Goal: Find specific page/section: Find specific page/section

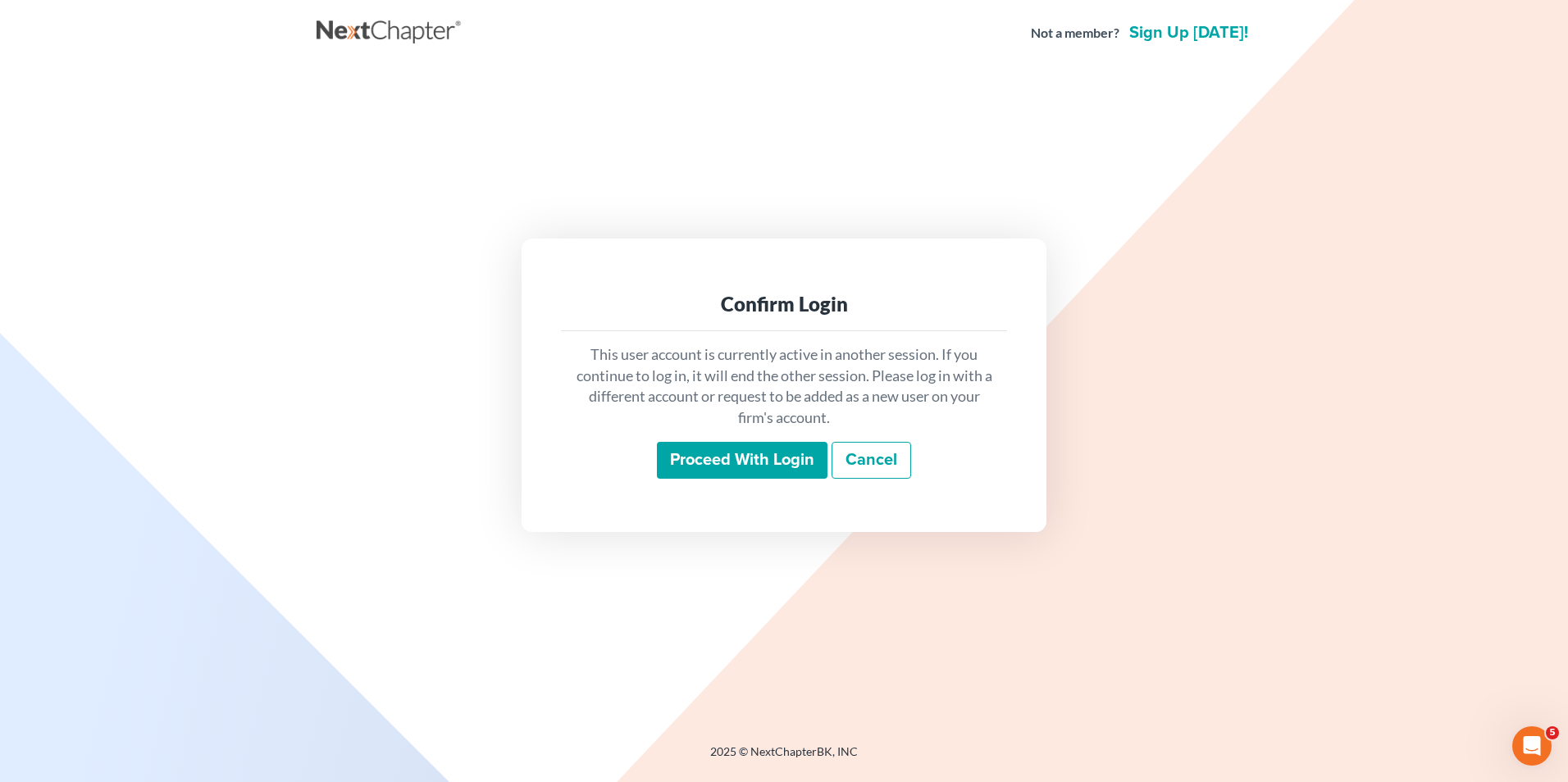
click at [742, 455] on input "Proceed with login" at bounding box center [741, 461] width 170 height 38
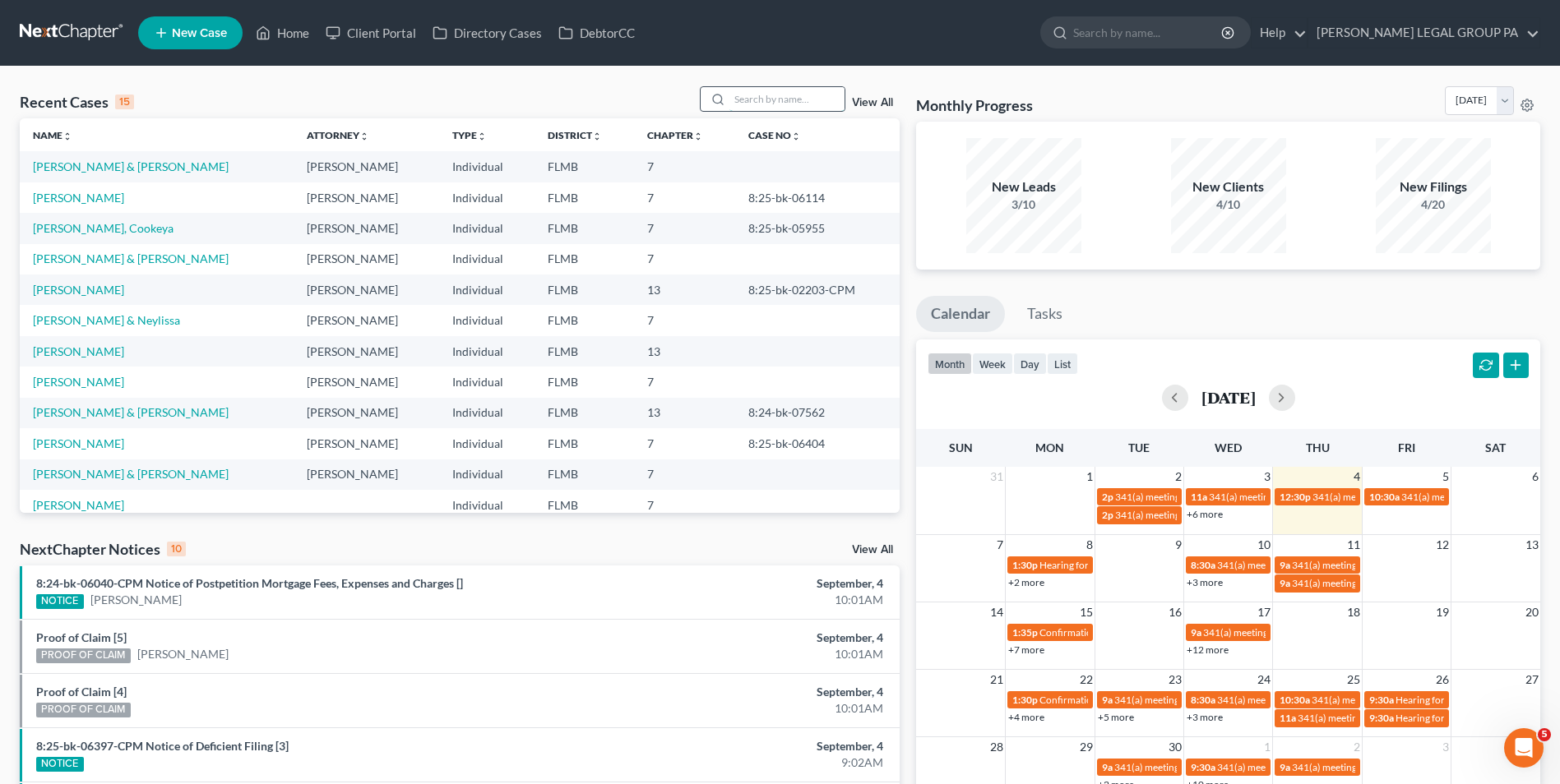
click at [757, 102] on input "search" at bounding box center [787, 99] width 115 height 23
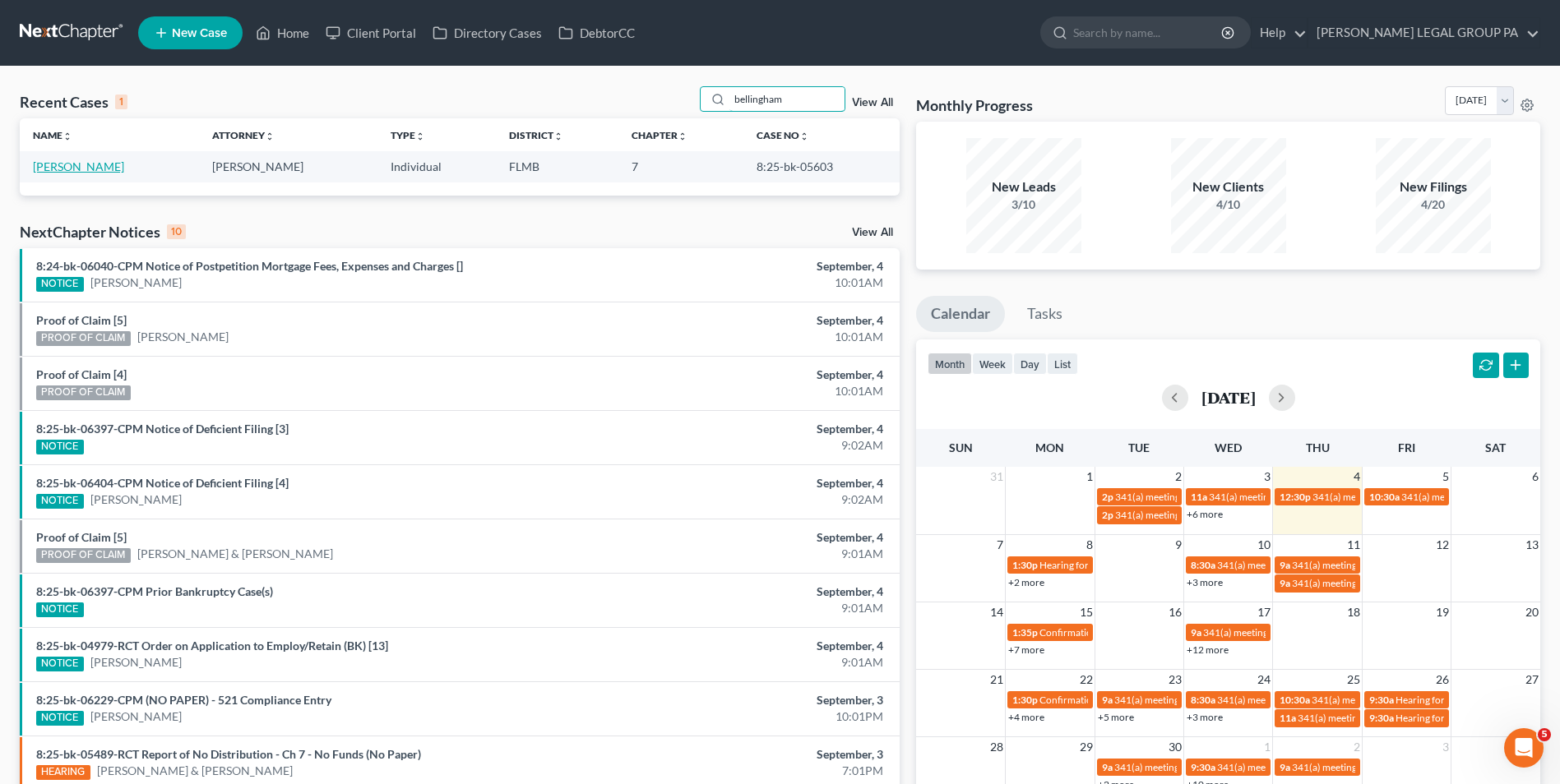
type input "bellingham"
click at [119, 166] on link "[PERSON_NAME]" at bounding box center [78, 166] width 91 height 14
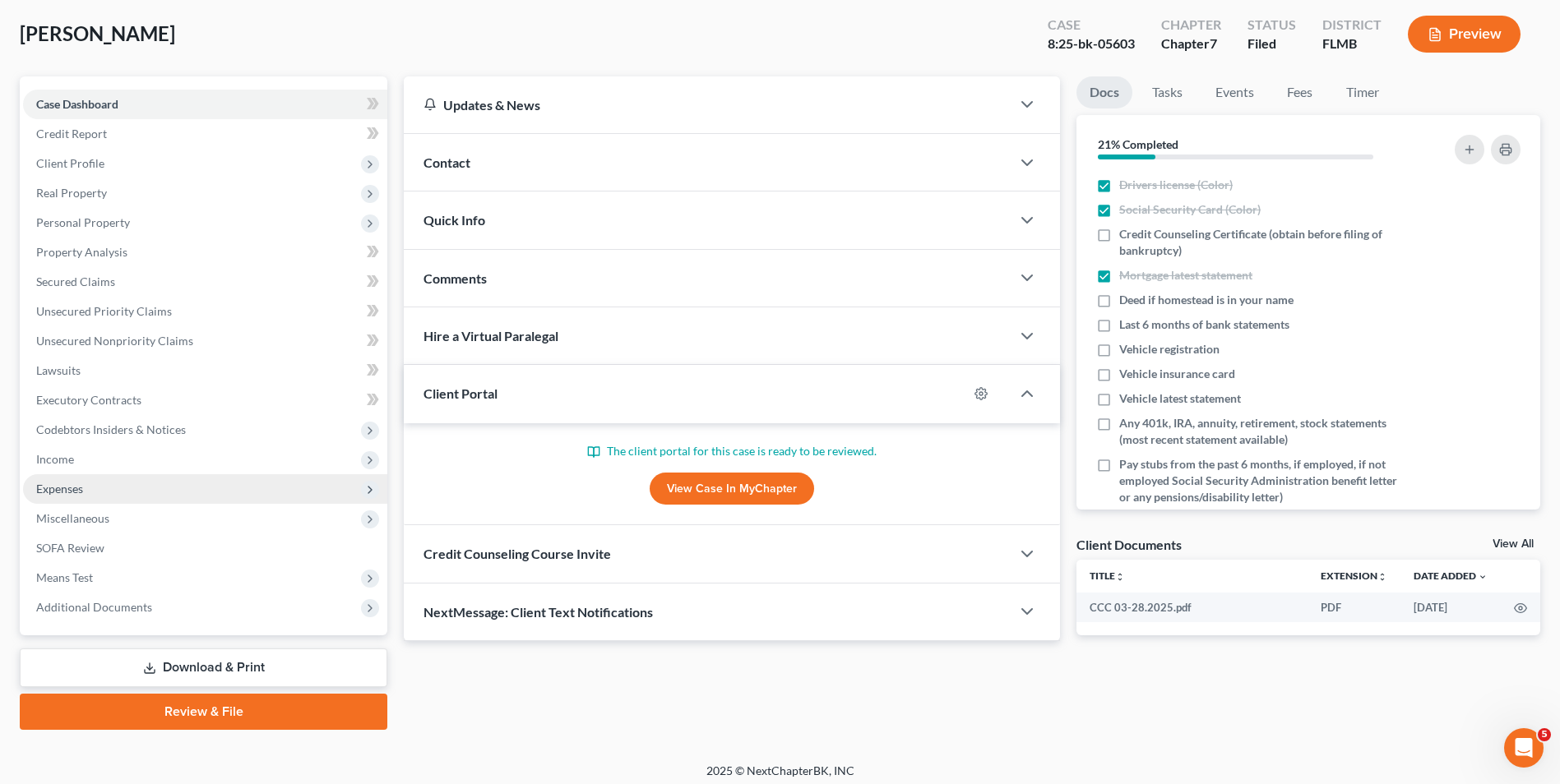
scroll to position [90, 0]
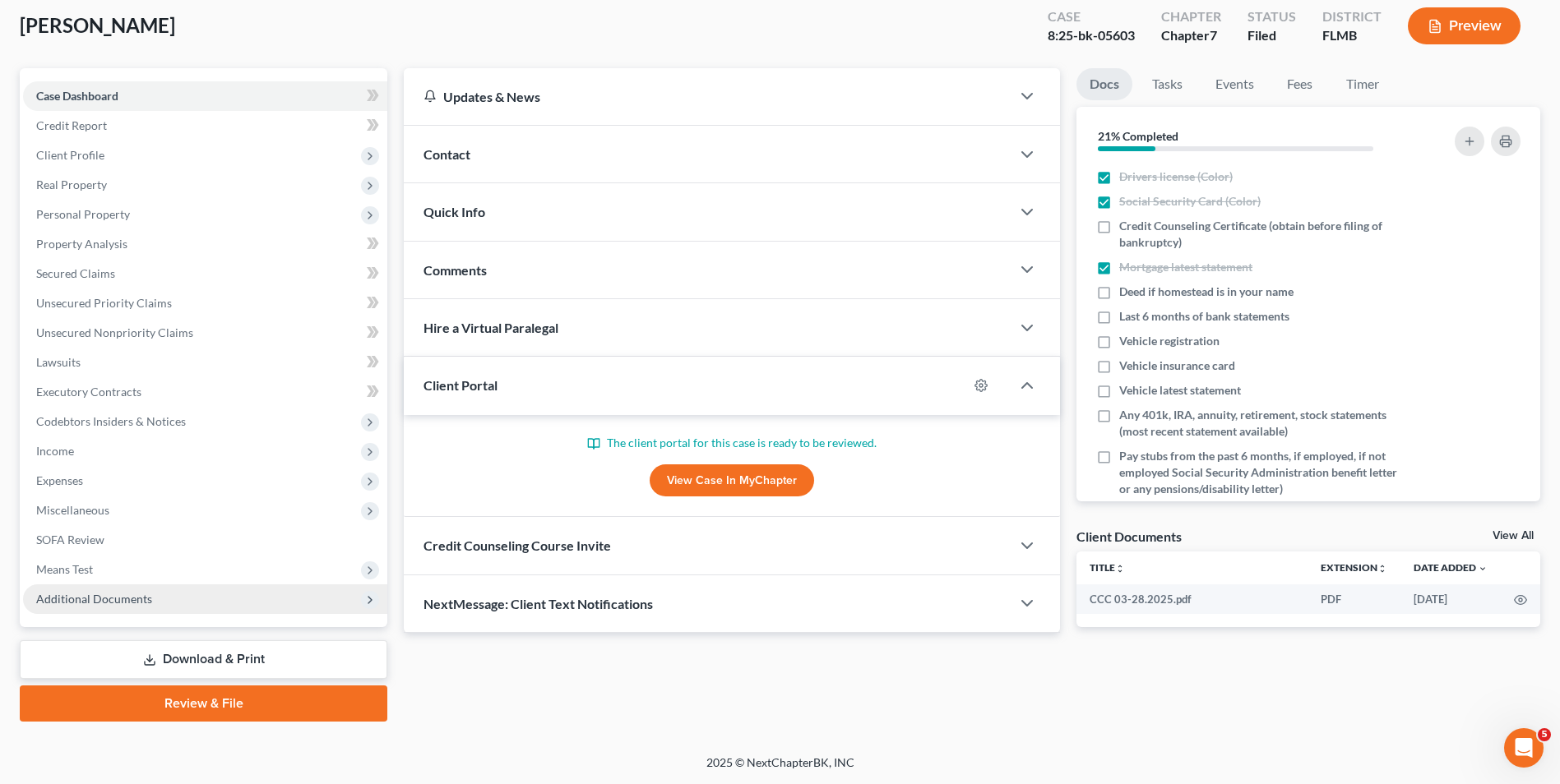
click at [205, 598] on span "Additional Documents" at bounding box center [205, 599] width 364 height 29
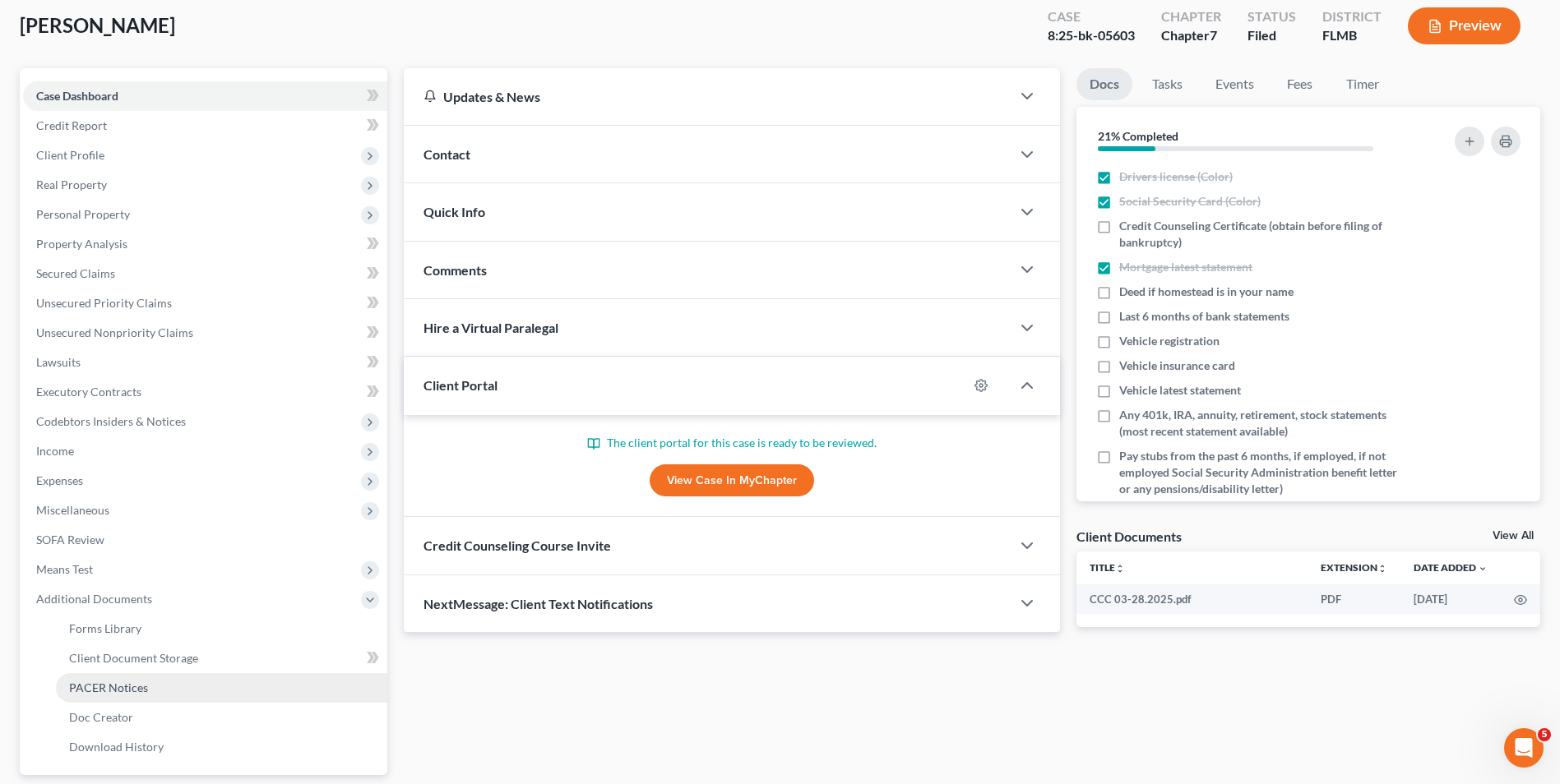
click at [195, 674] on link "PACER Notices" at bounding box center [221, 688] width 331 height 29
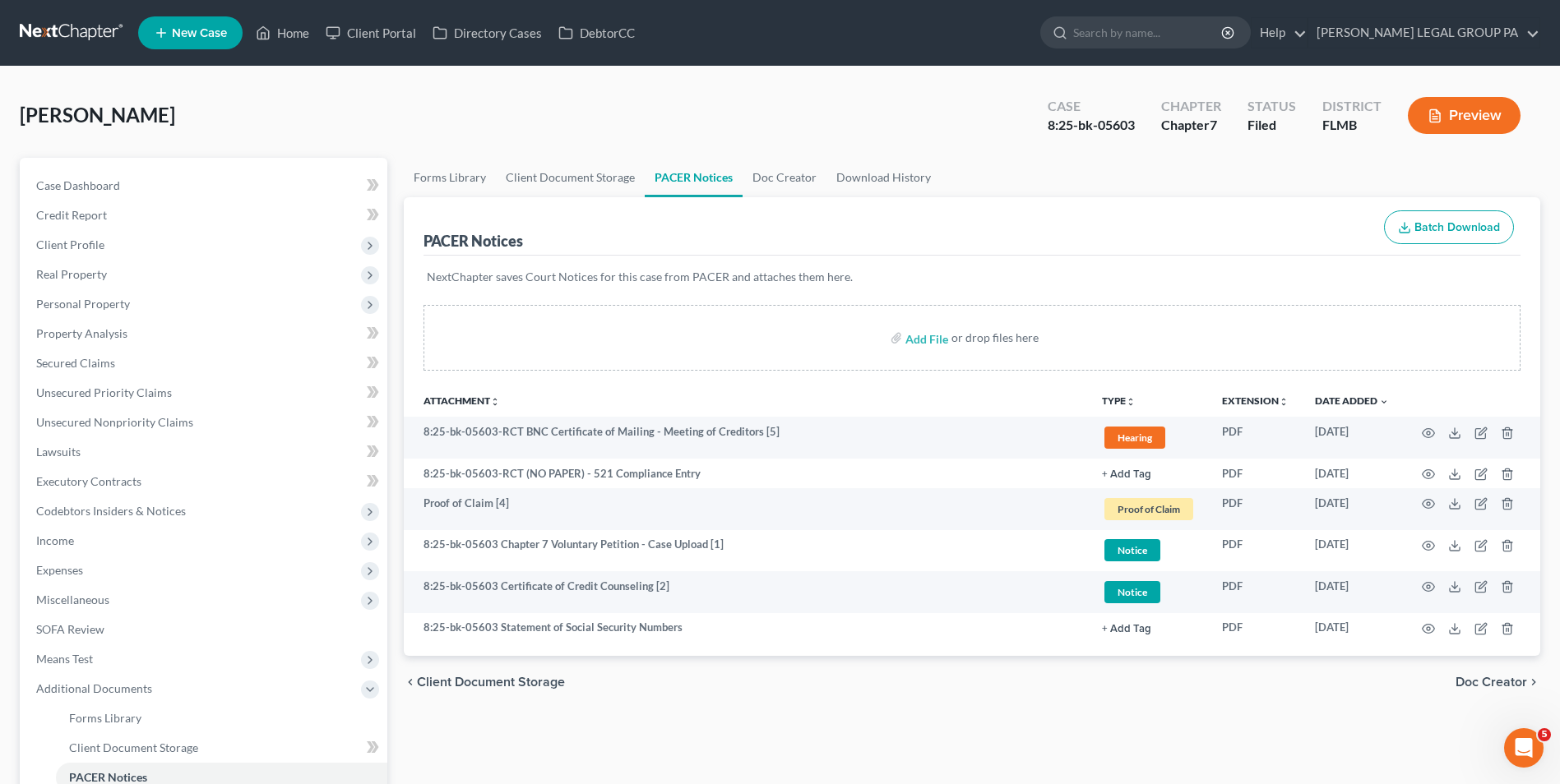
click at [105, 44] on link at bounding box center [72, 33] width 105 height 29
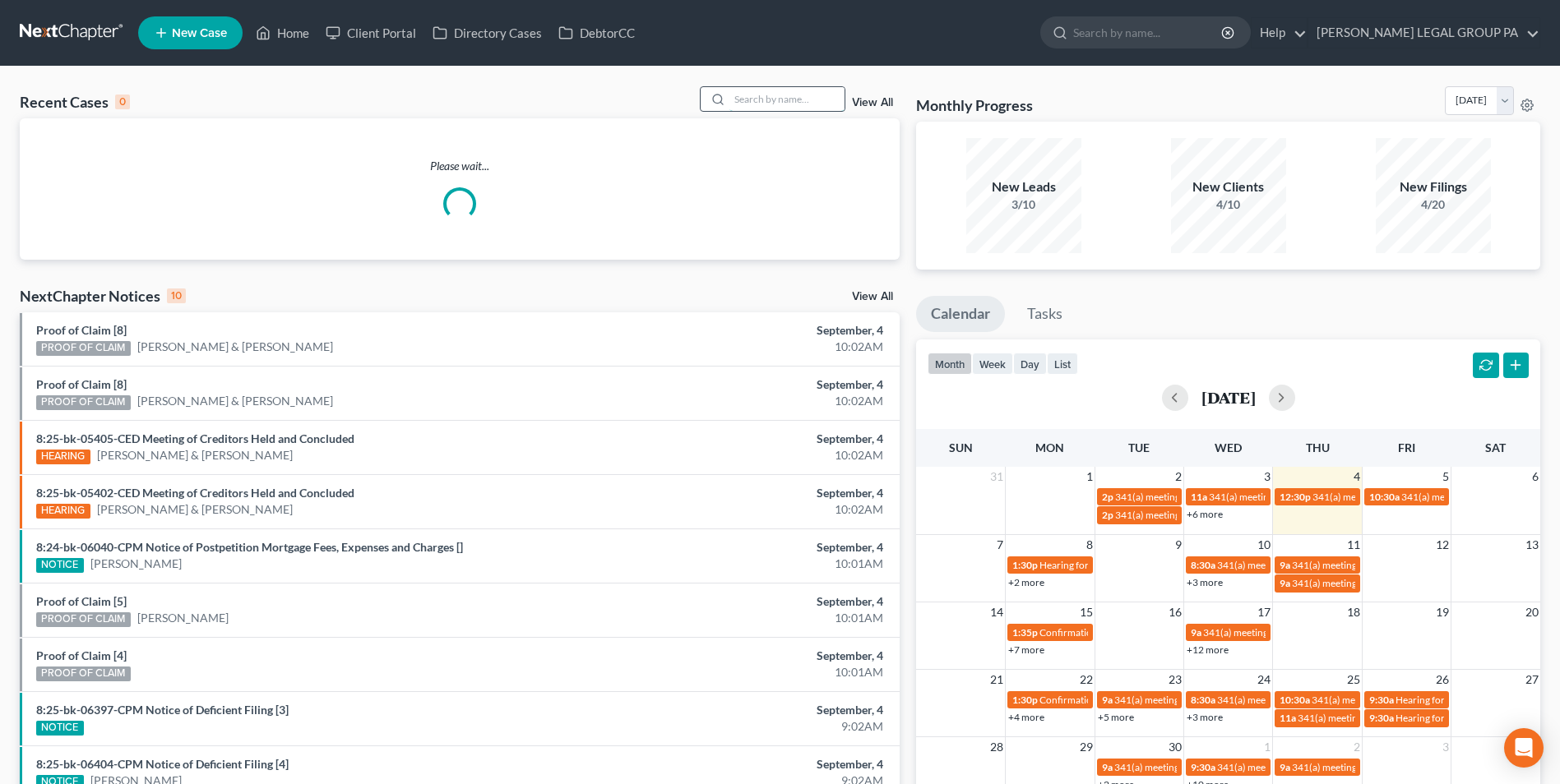
click at [762, 103] on input "search" at bounding box center [787, 99] width 115 height 23
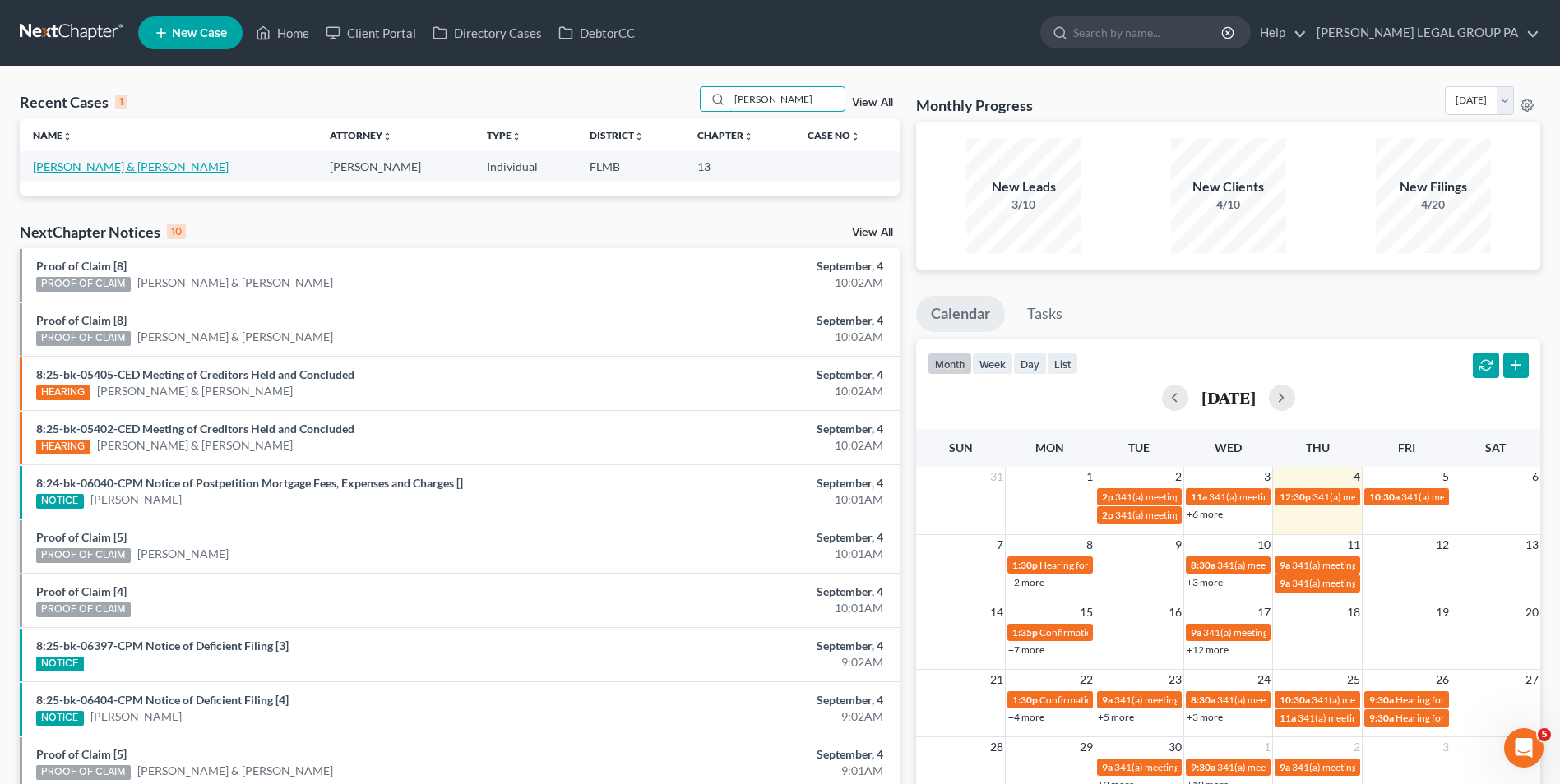
type input "waites"
click at [107, 166] on link "Waites, Millard & Amanda" at bounding box center [131, 166] width 195 height 14
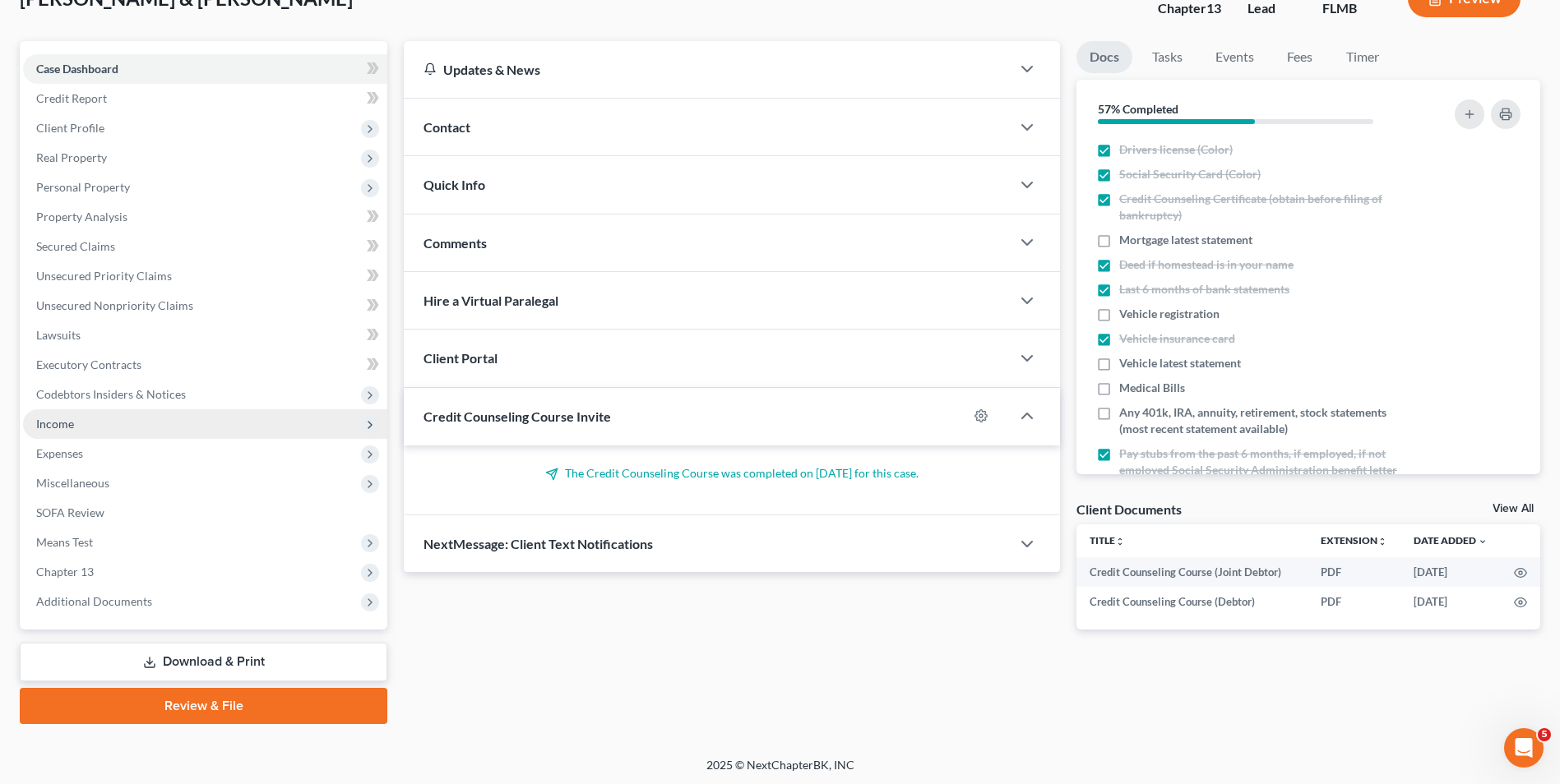
scroll to position [119, 0]
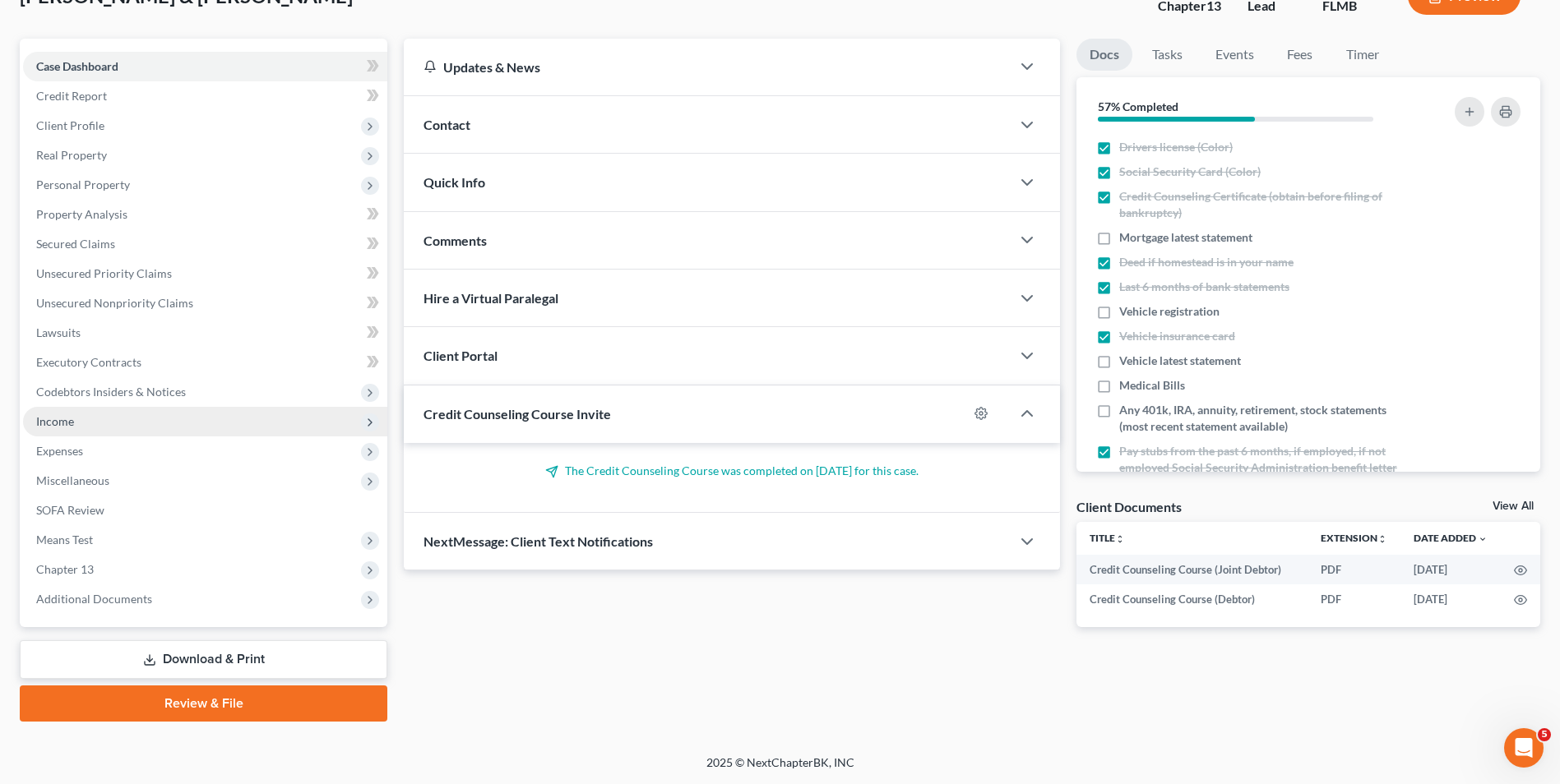
click at [133, 424] on span "Income" at bounding box center [205, 422] width 364 height 29
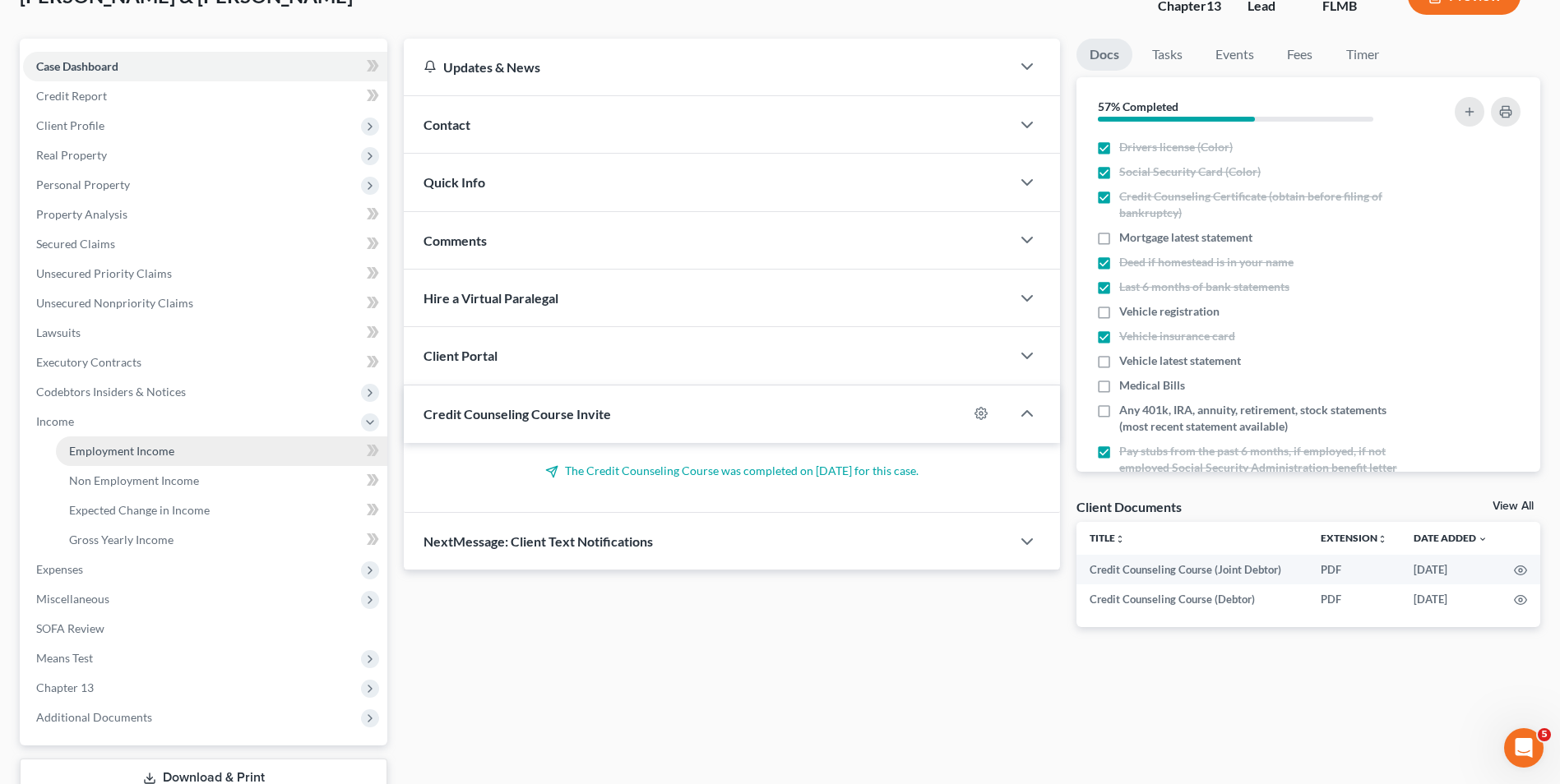
click at [161, 456] on span "Employment Income" at bounding box center [122, 451] width 105 height 14
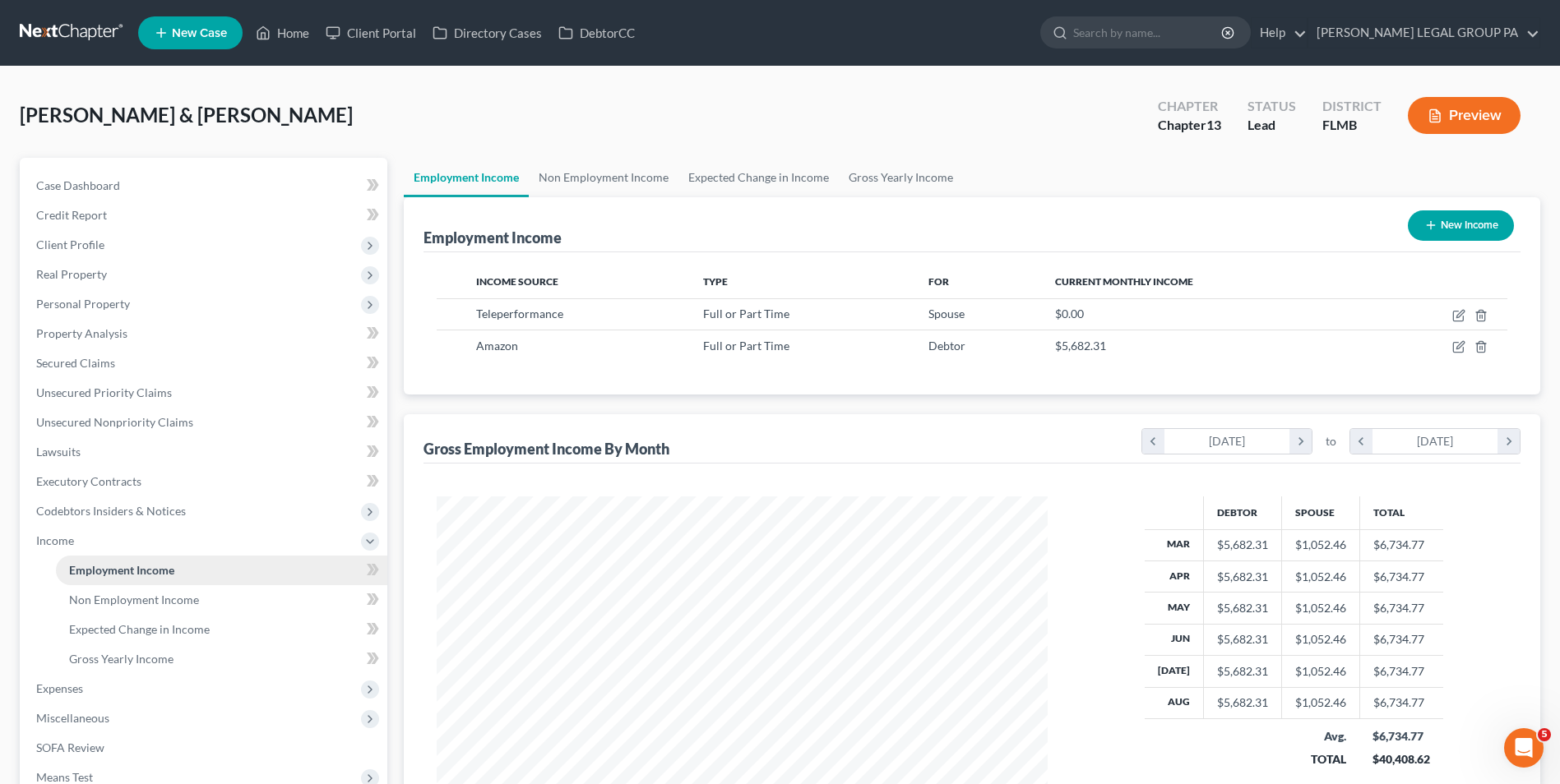
scroll to position [305, 643]
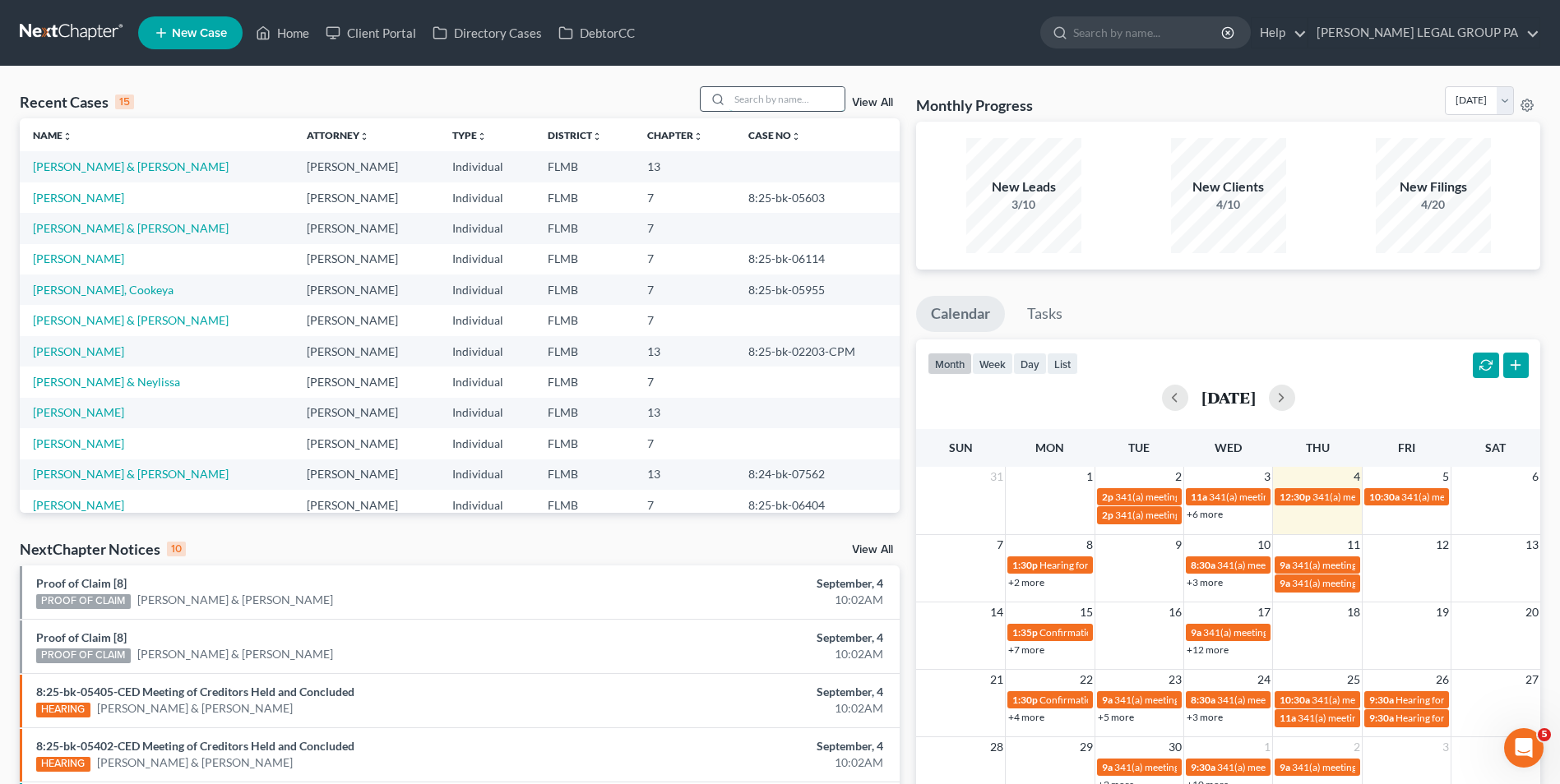
click at [758, 102] on input "search" at bounding box center [787, 99] width 115 height 23
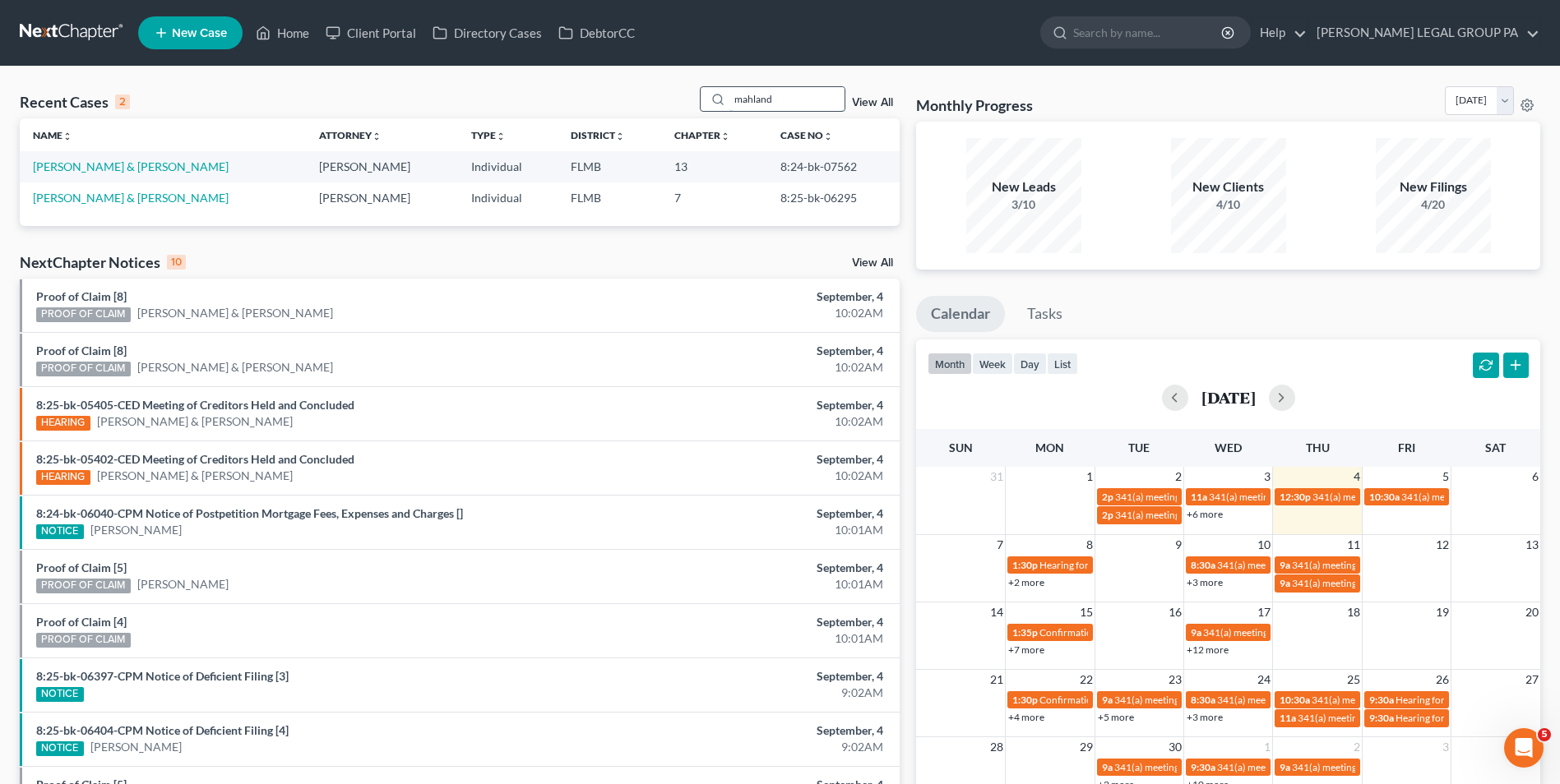
click at [791, 95] on input "mahland" at bounding box center [787, 99] width 115 height 23
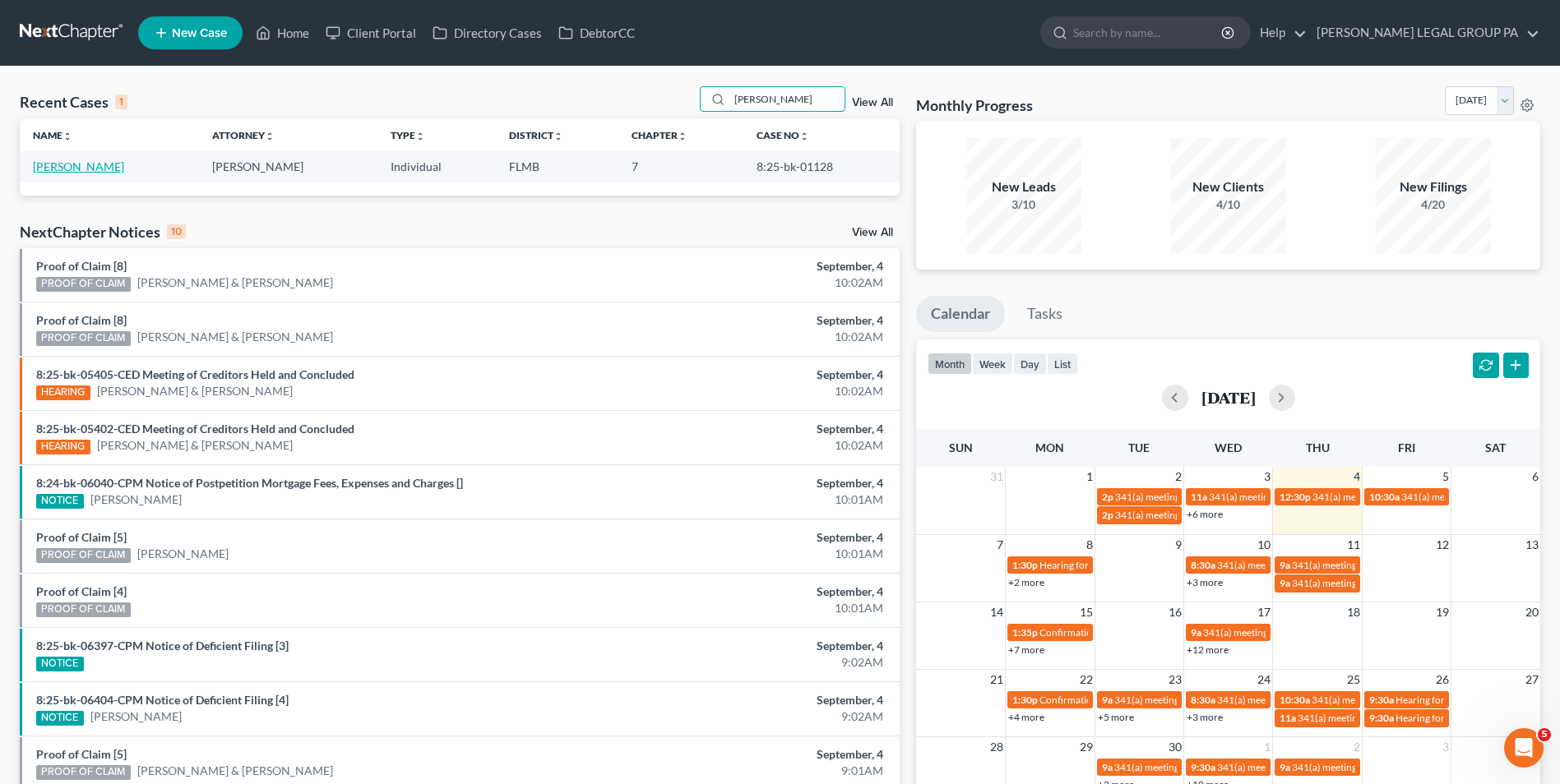
type input "barbee"
click at [91, 164] on link "Barbee, Robert" at bounding box center [78, 166] width 91 height 14
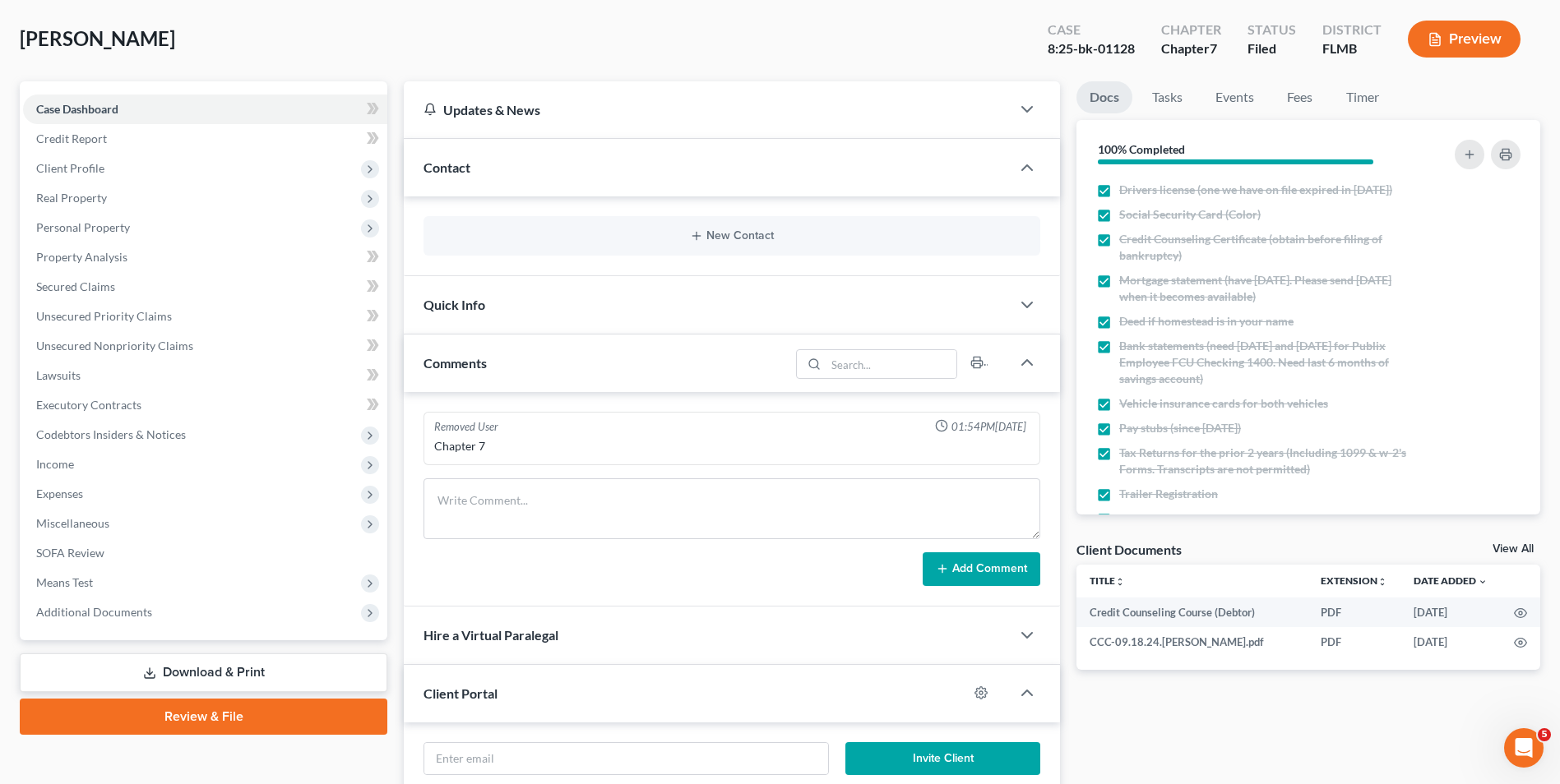
scroll to position [164, 0]
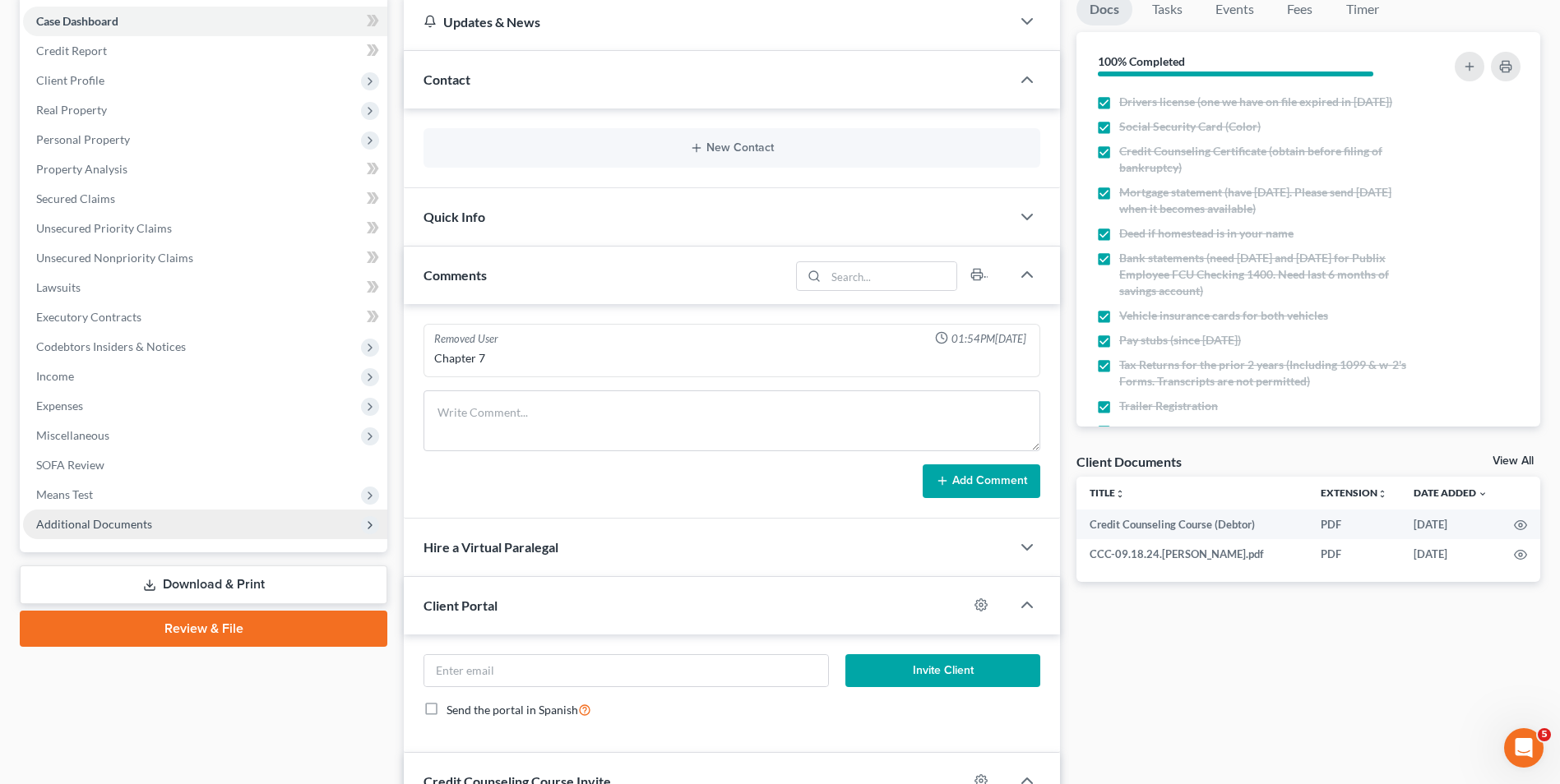
click at [143, 534] on span "Additional Documents" at bounding box center [205, 524] width 364 height 29
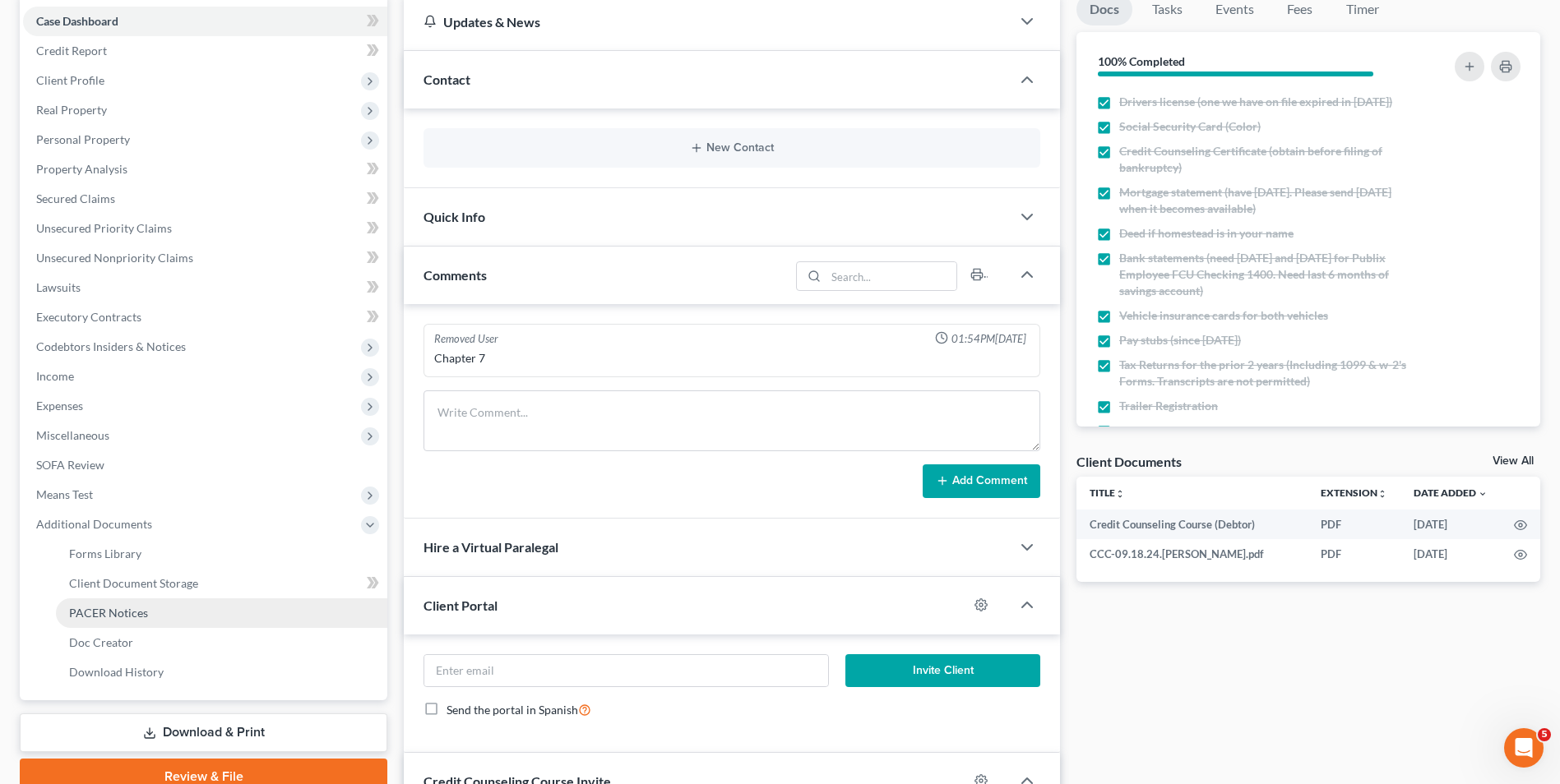
click at [170, 605] on link "PACER Notices" at bounding box center [221, 613] width 331 height 29
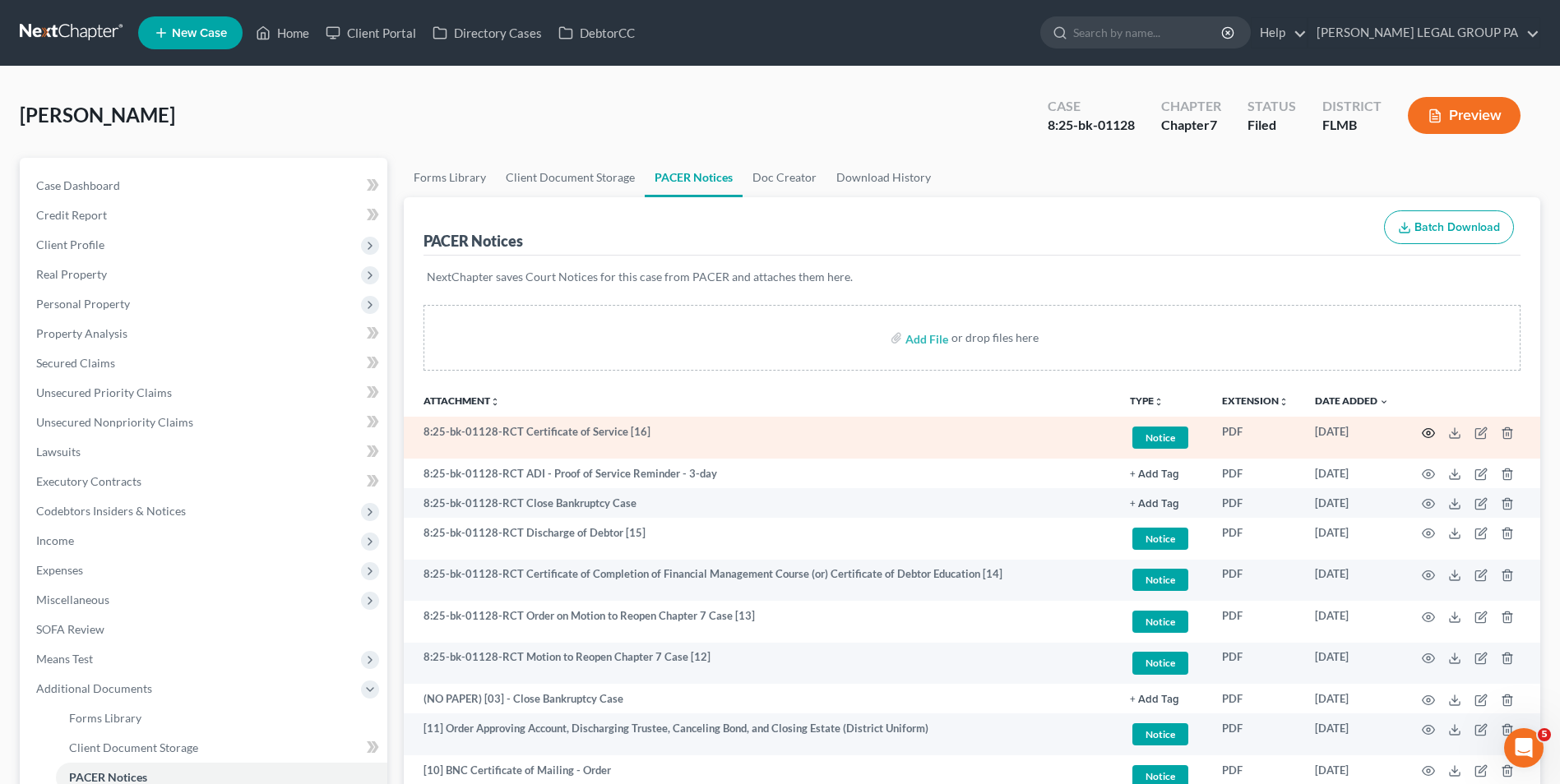
click at [1431, 434] on icon "button" at bounding box center [1428, 433] width 13 height 13
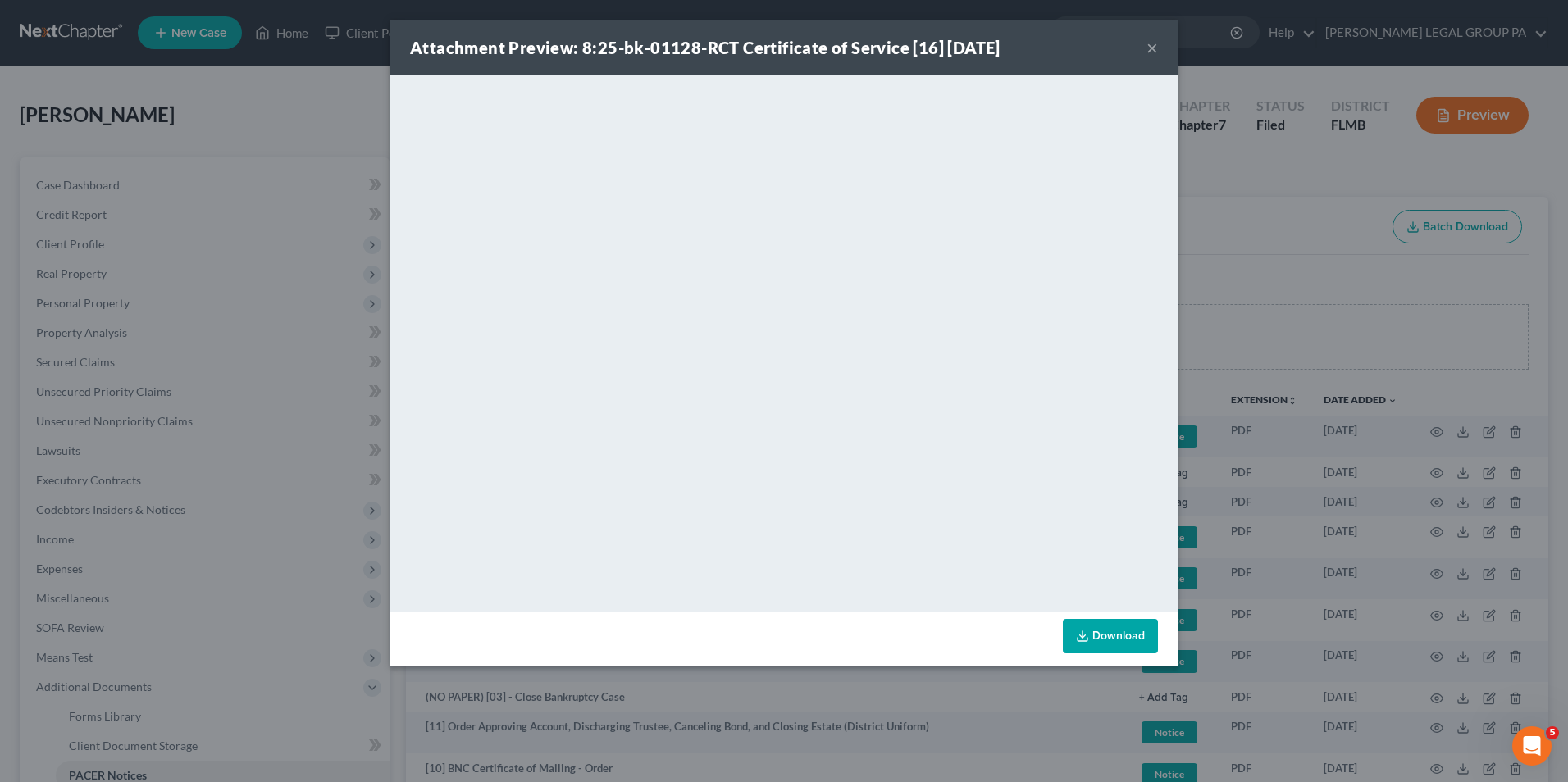
click at [1156, 45] on button "×" at bounding box center [1152, 48] width 12 height 19
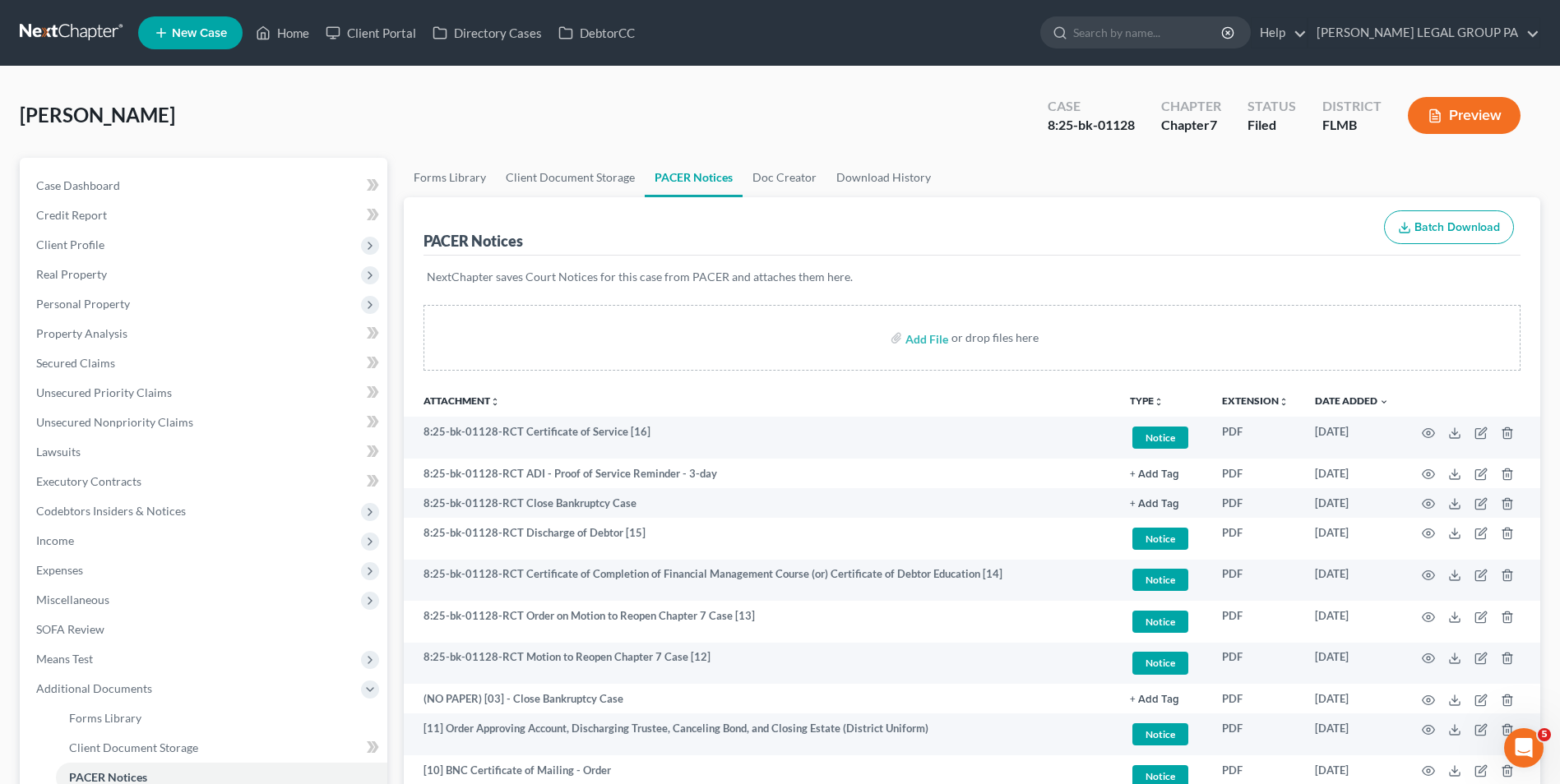
click at [63, 19] on link at bounding box center [72, 33] width 105 height 29
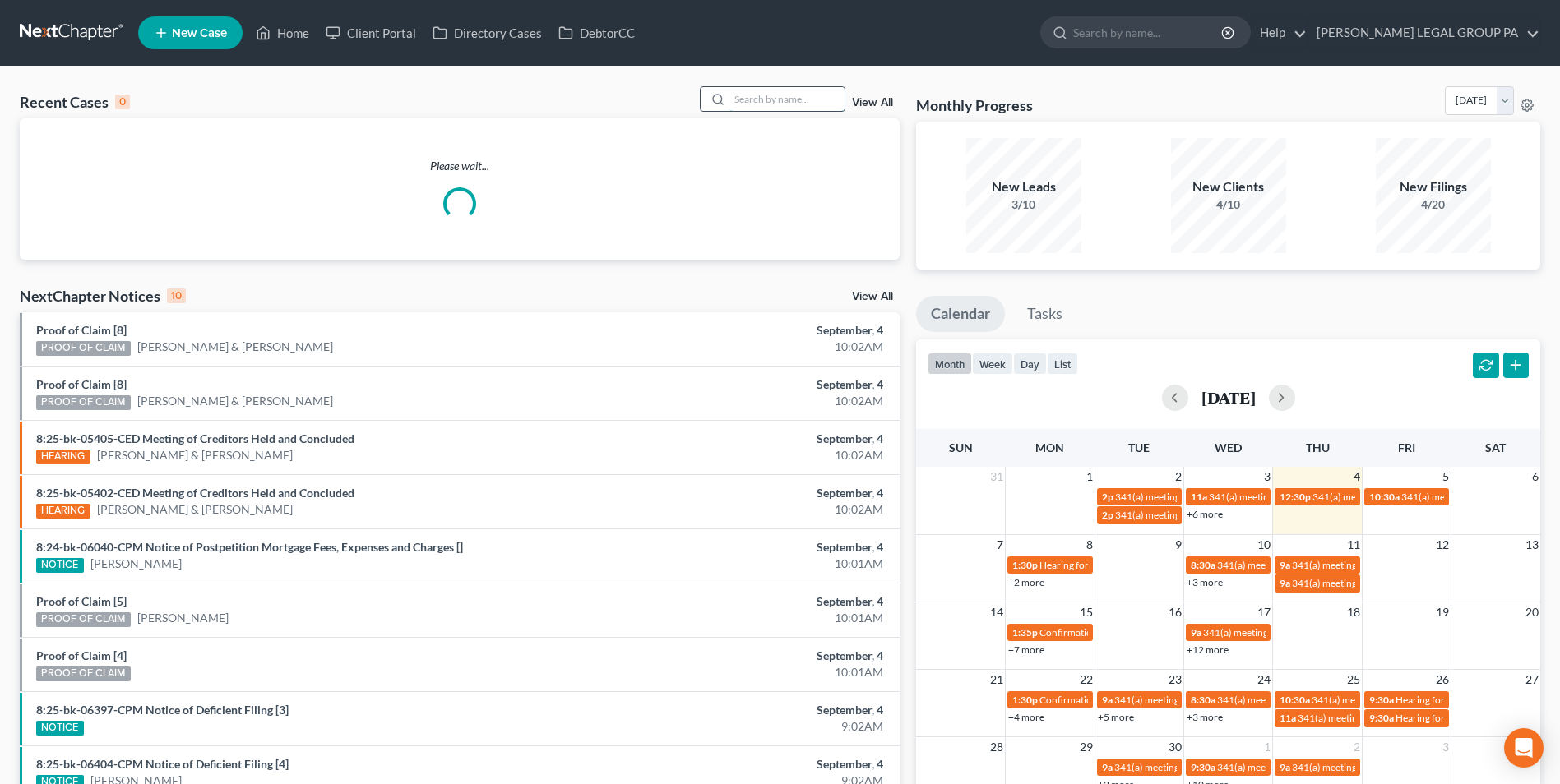
click at [788, 94] on input "search" at bounding box center [787, 99] width 115 height 23
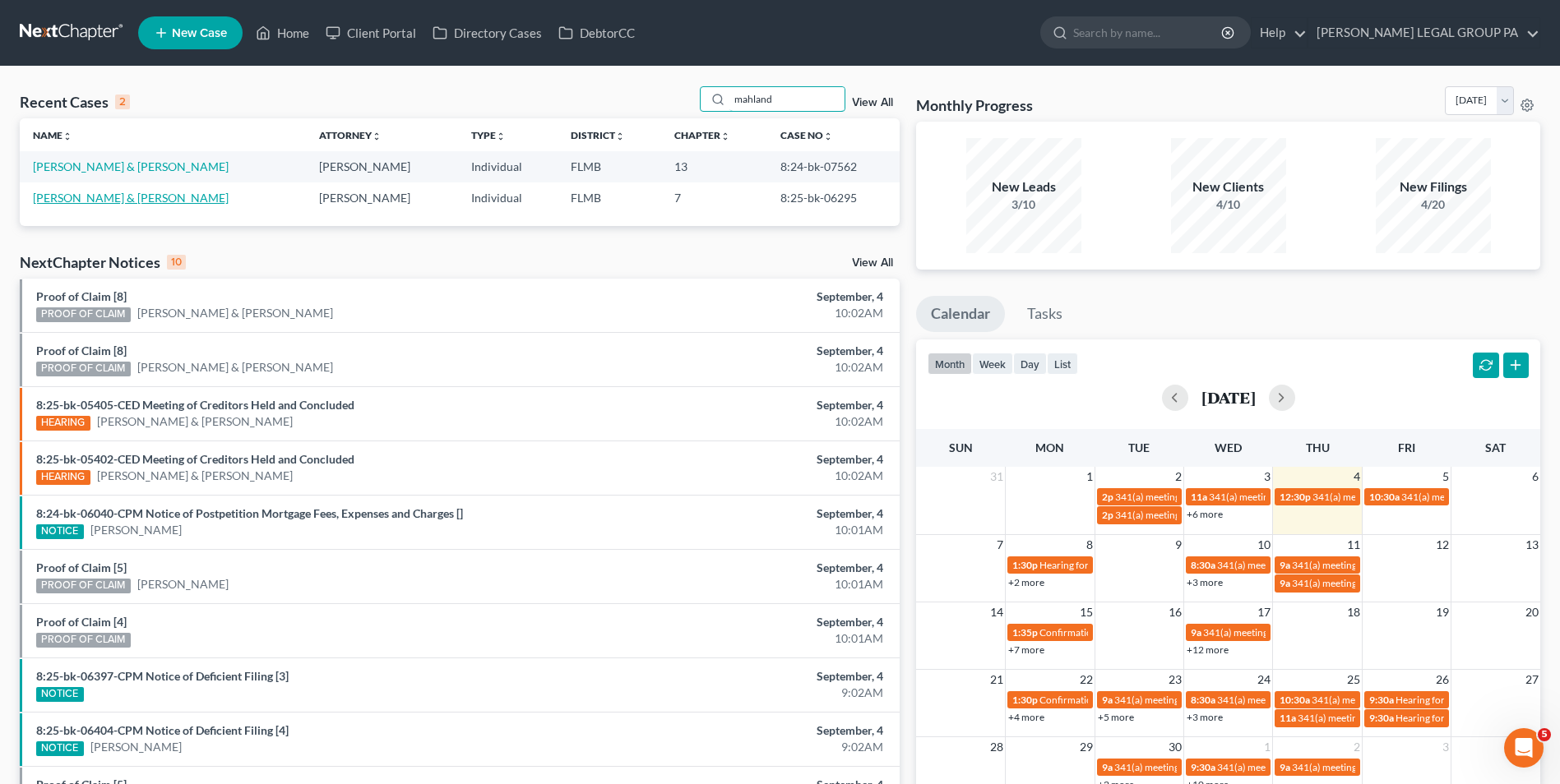
type input "mahland"
click at [127, 201] on link "[PERSON_NAME] & [PERSON_NAME]" at bounding box center [131, 197] width 195 height 14
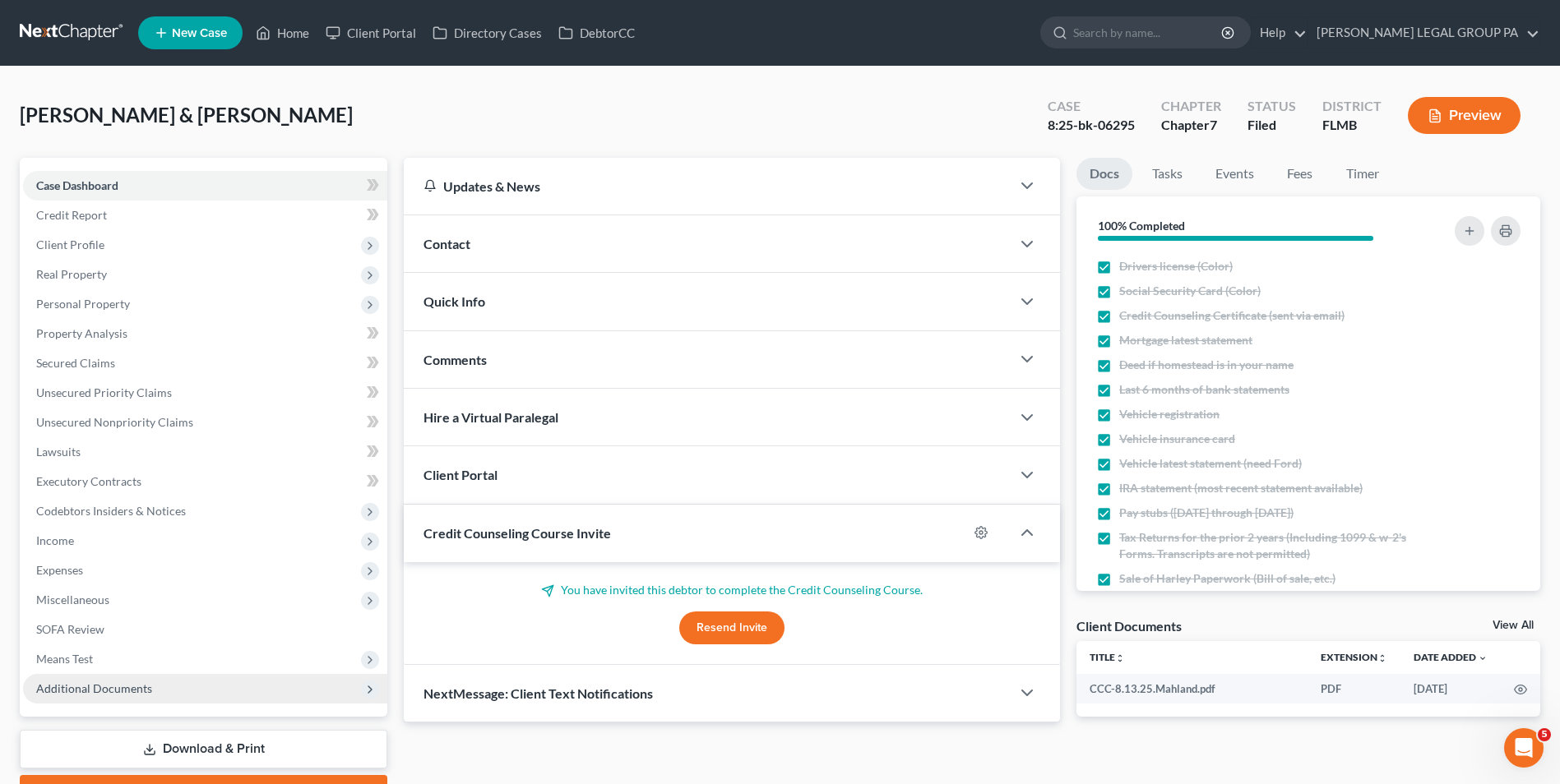
click at [148, 681] on span "Additional Documents" at bounding box center [94, 688] width 116 height 14
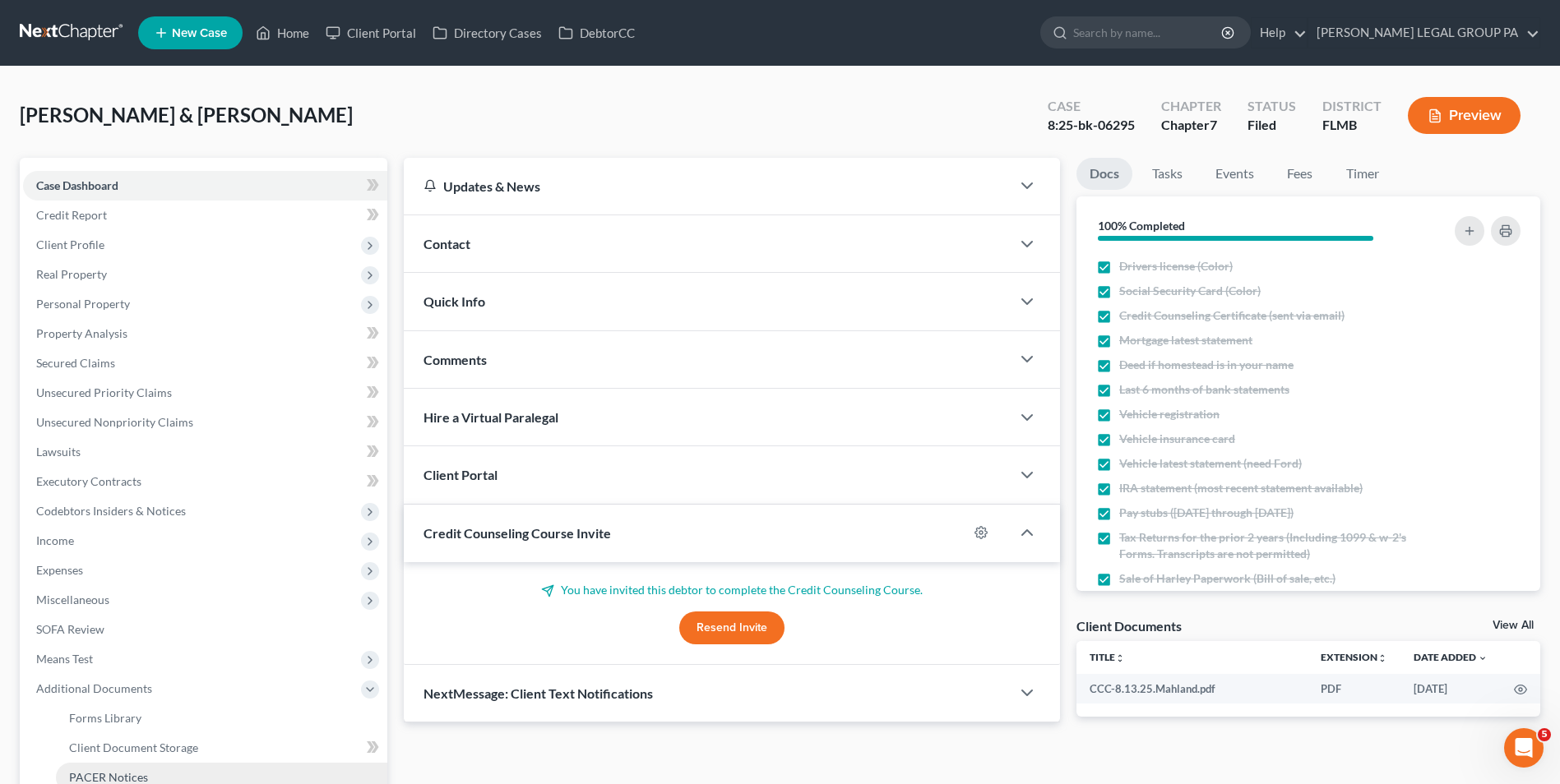
click at [144, 766] on link "PACER Notices" at bounding box center [221, 777] width 331 height 29
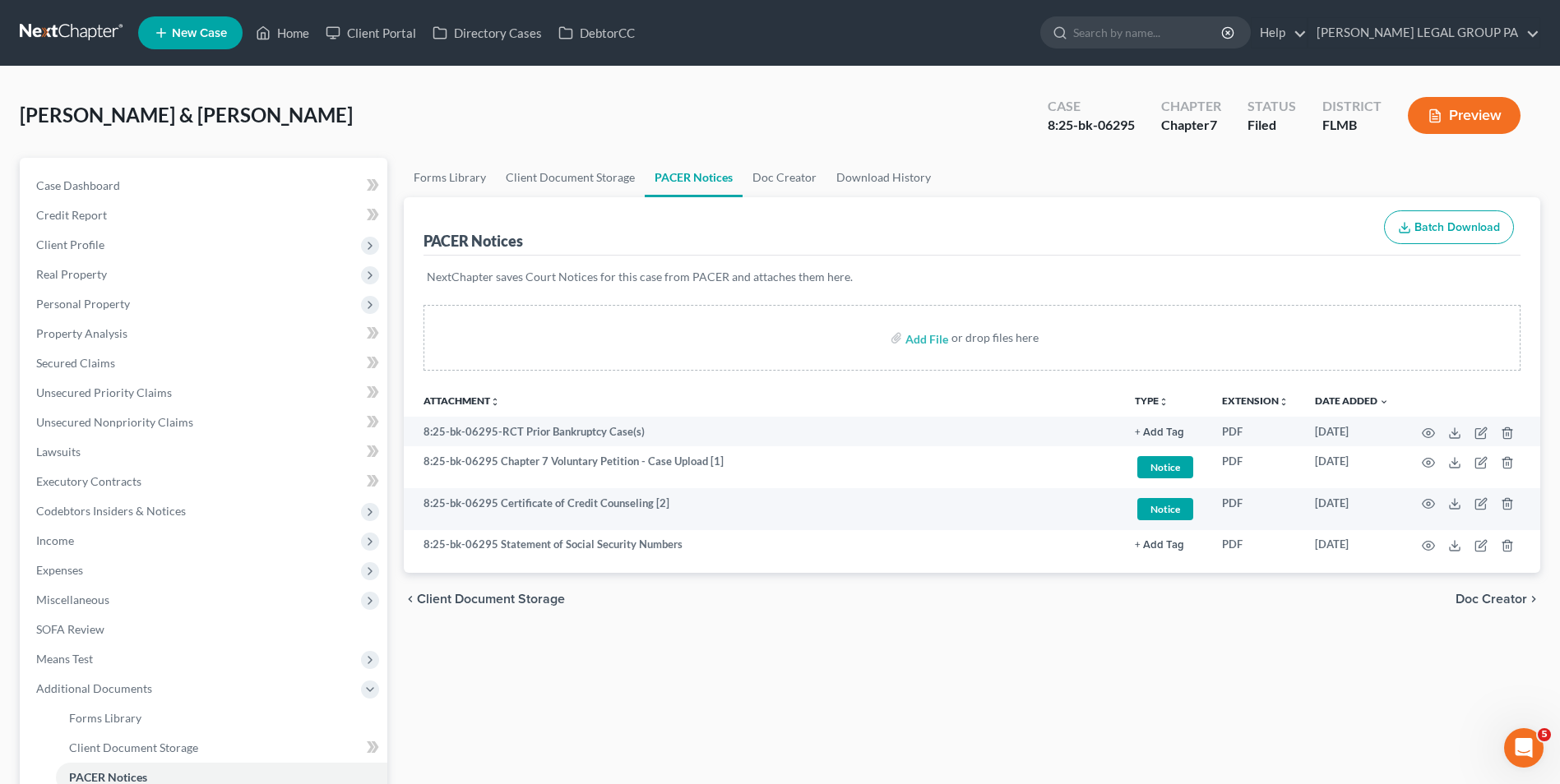
click at [93, 29] on link at bounding box center [72, 33] width 105 height 29
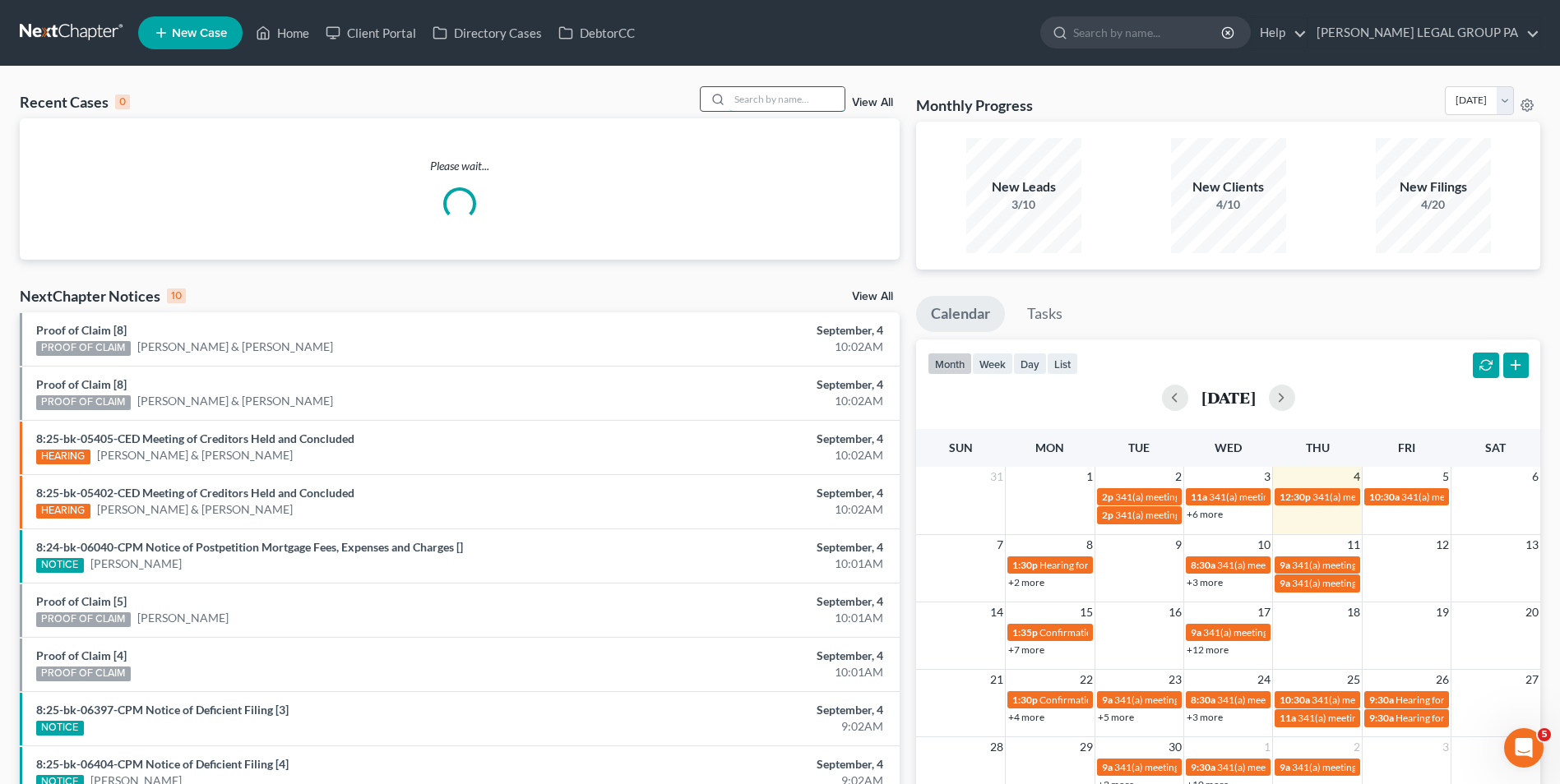
click at [752, 102] on input "search" at bounding box center [787, 99] width 115 height 23
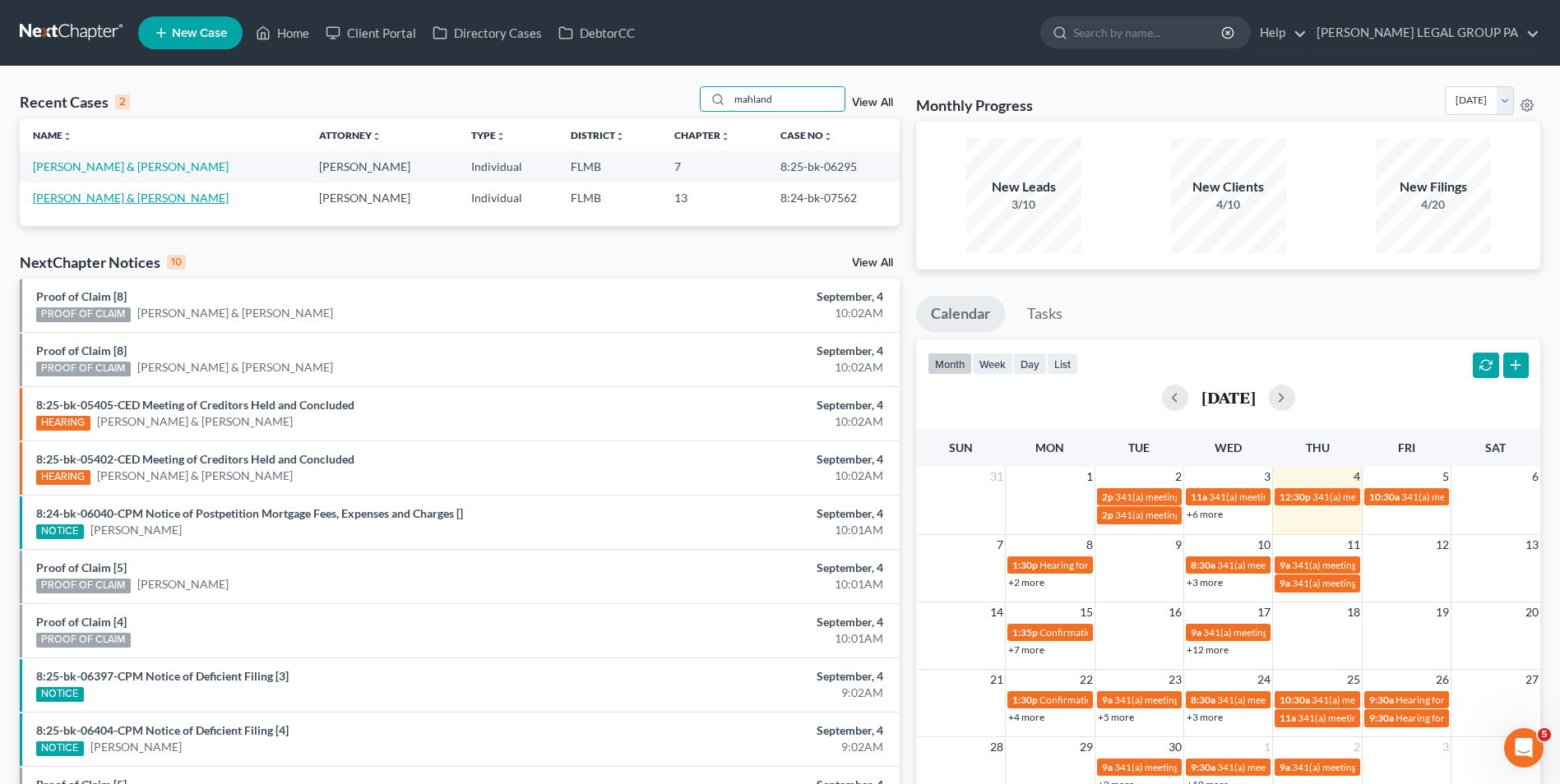
type input "mahland"
click at [99, 196] on link "[PERSON_NAME] & [PERSON_NAME]" at bounding box center [131, 197] width 195 height 14
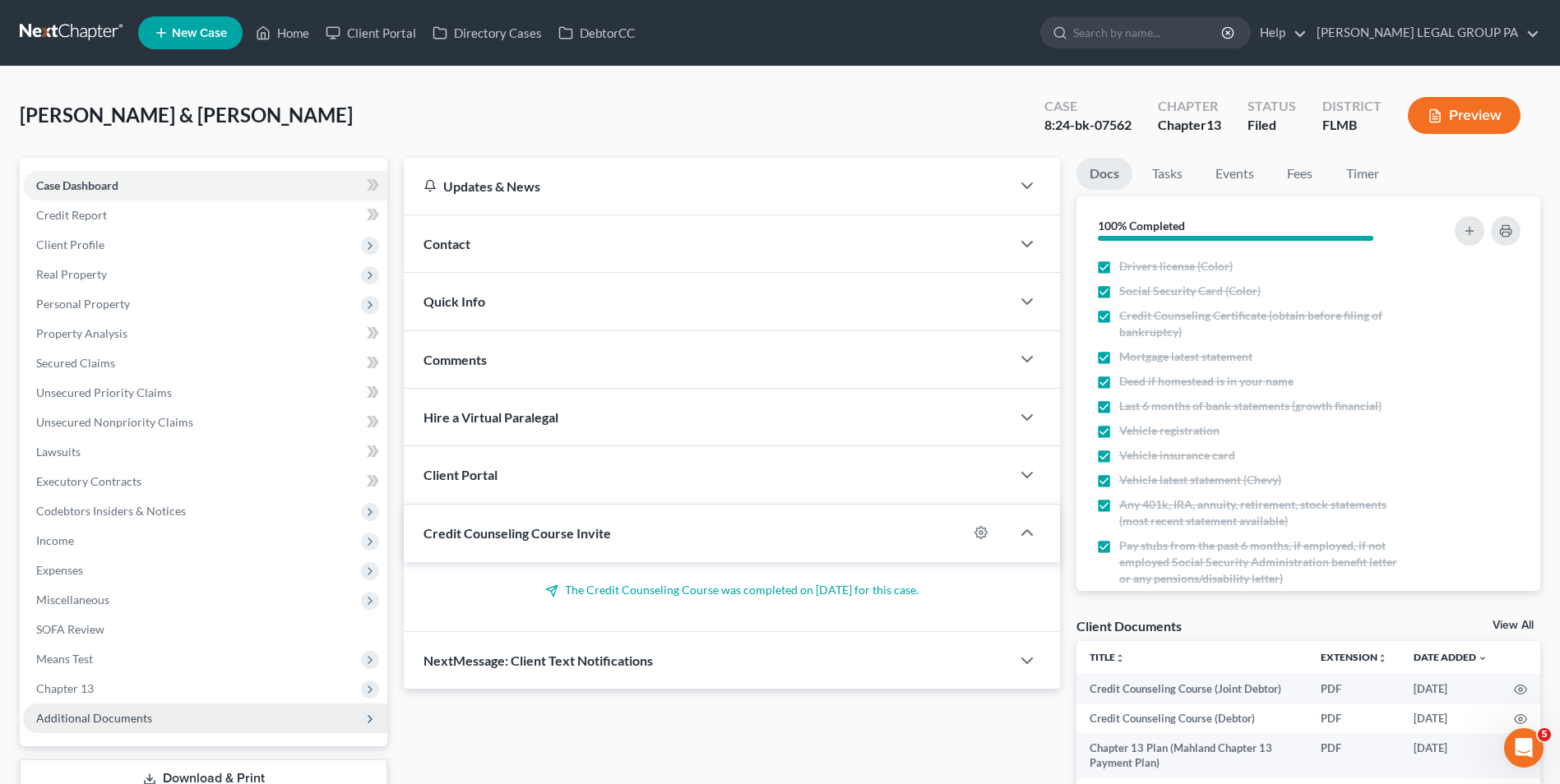
click at [157, 721] on span "Additional Documents" at bounding box center [205, 719] width 364 height 29
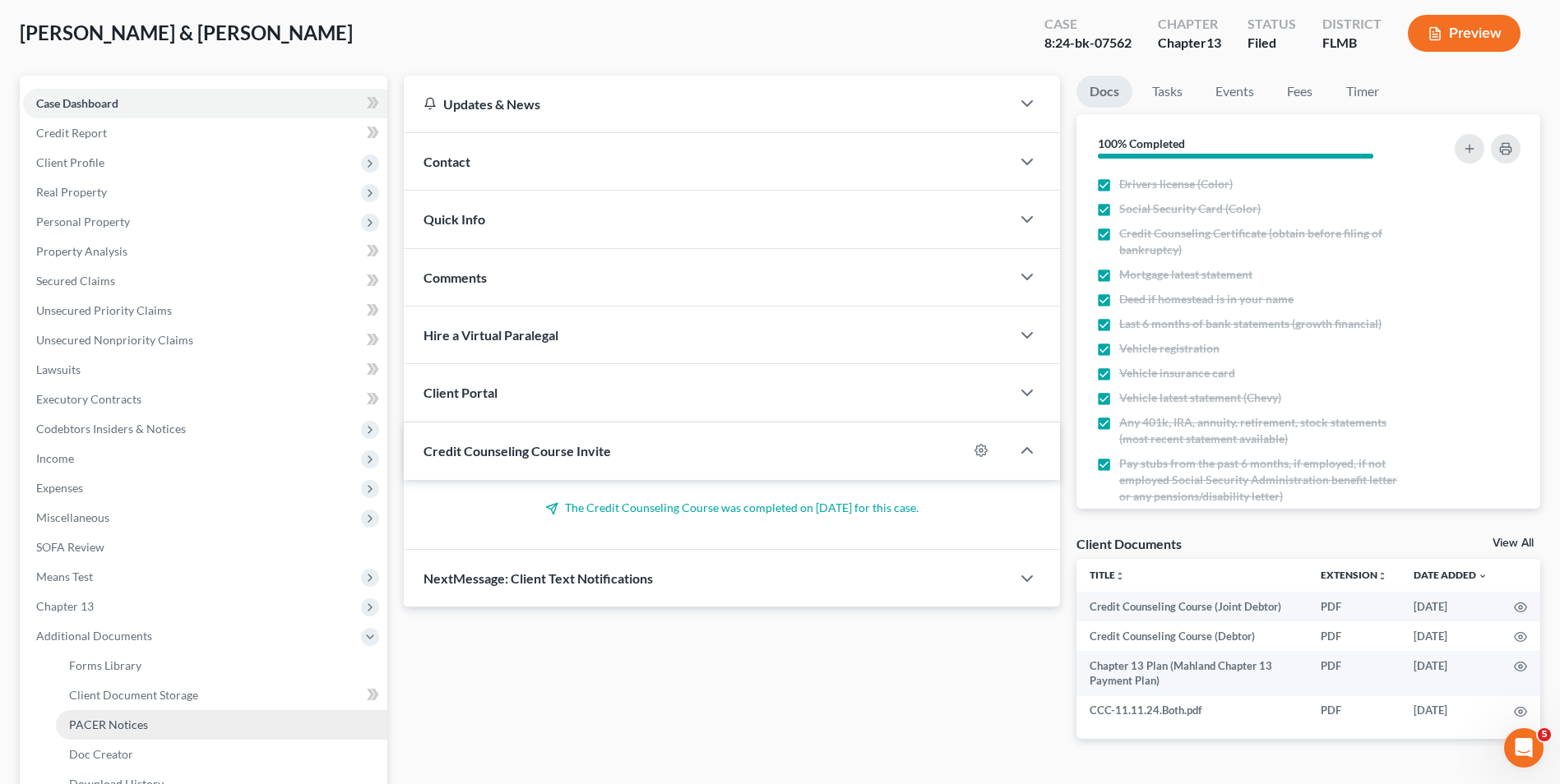
click at [165, 721] on link "PACER Notices" at bounding box center [221, 724] width 331 height 29
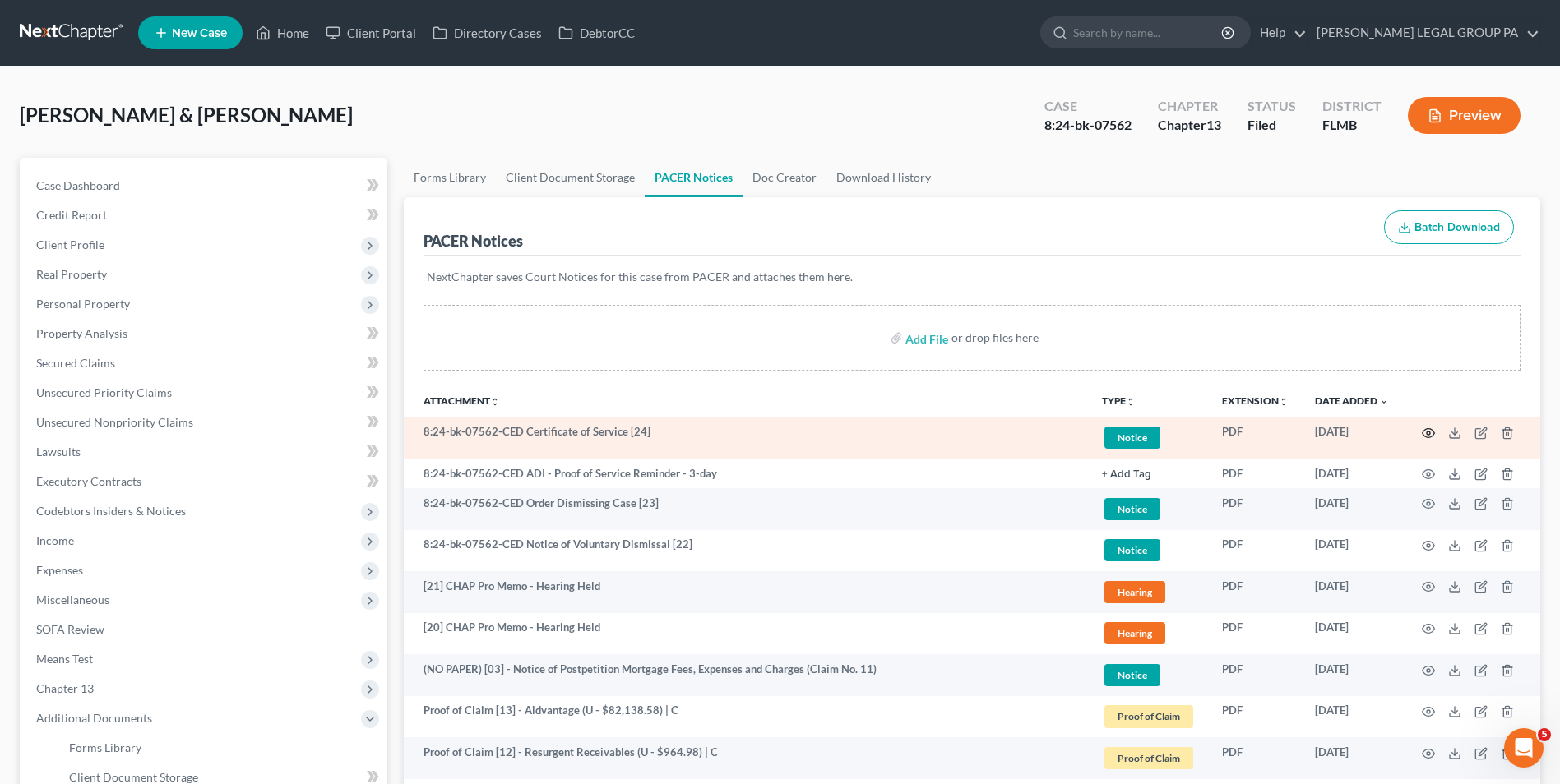
click at [1433, 434] on icon "button" at bounding box center [1429, 433] width 13 height 9
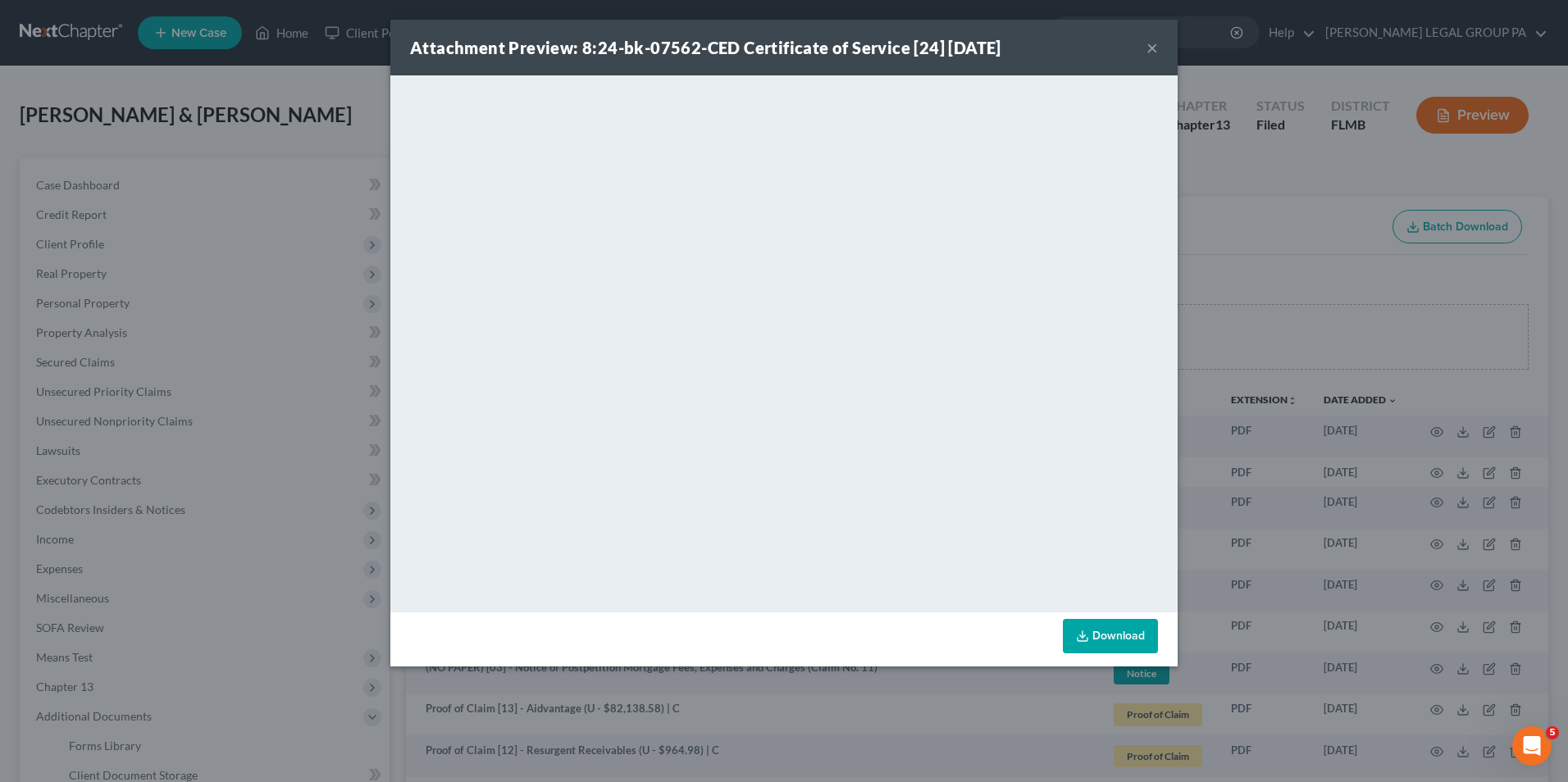
click at [1153, 51] on button "×" at bounding box center [1152, 48] width 12 height 19
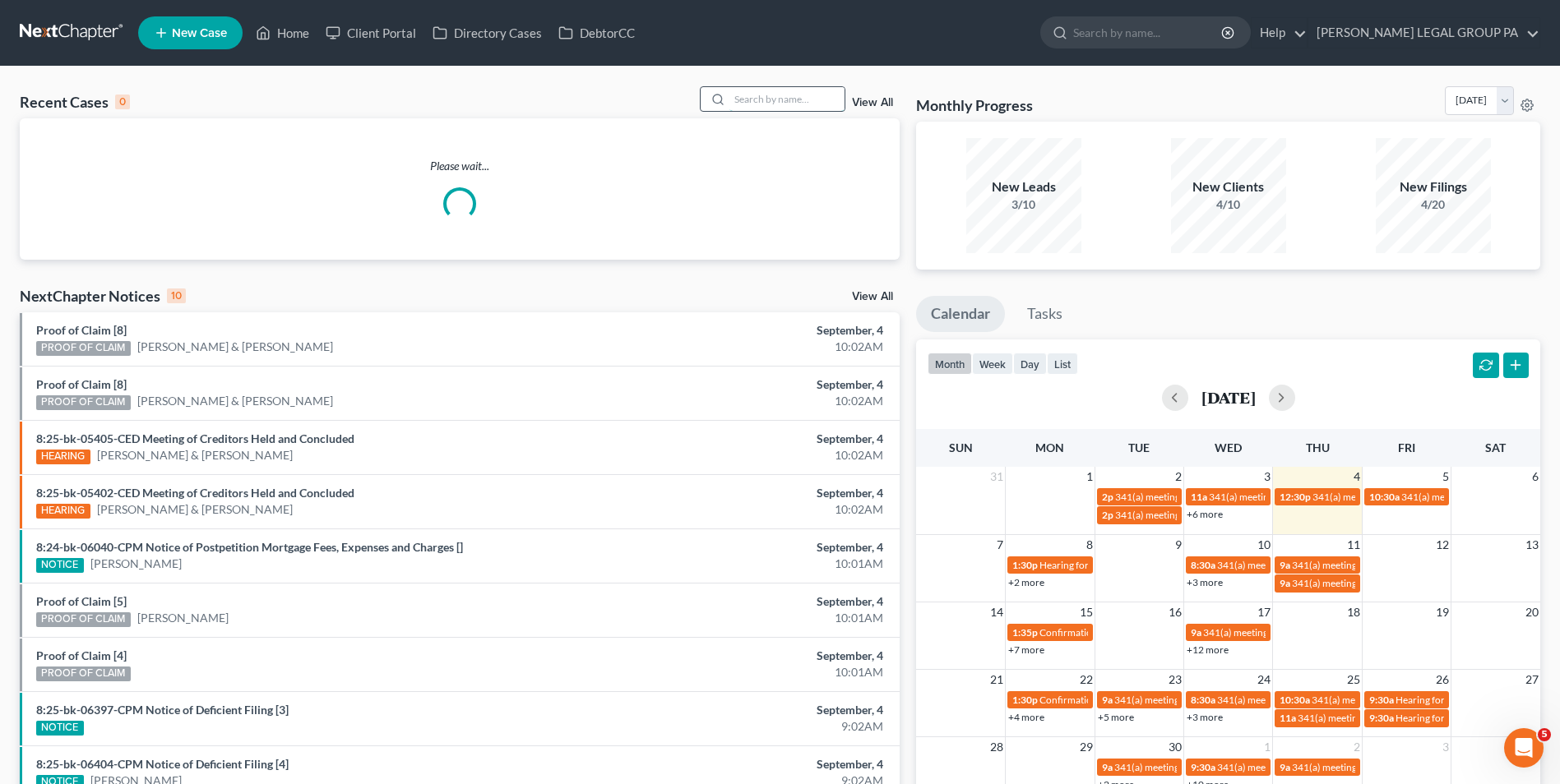
click at [751, 89] on input "search" at bounding box center [787, 99] width 115 height 23
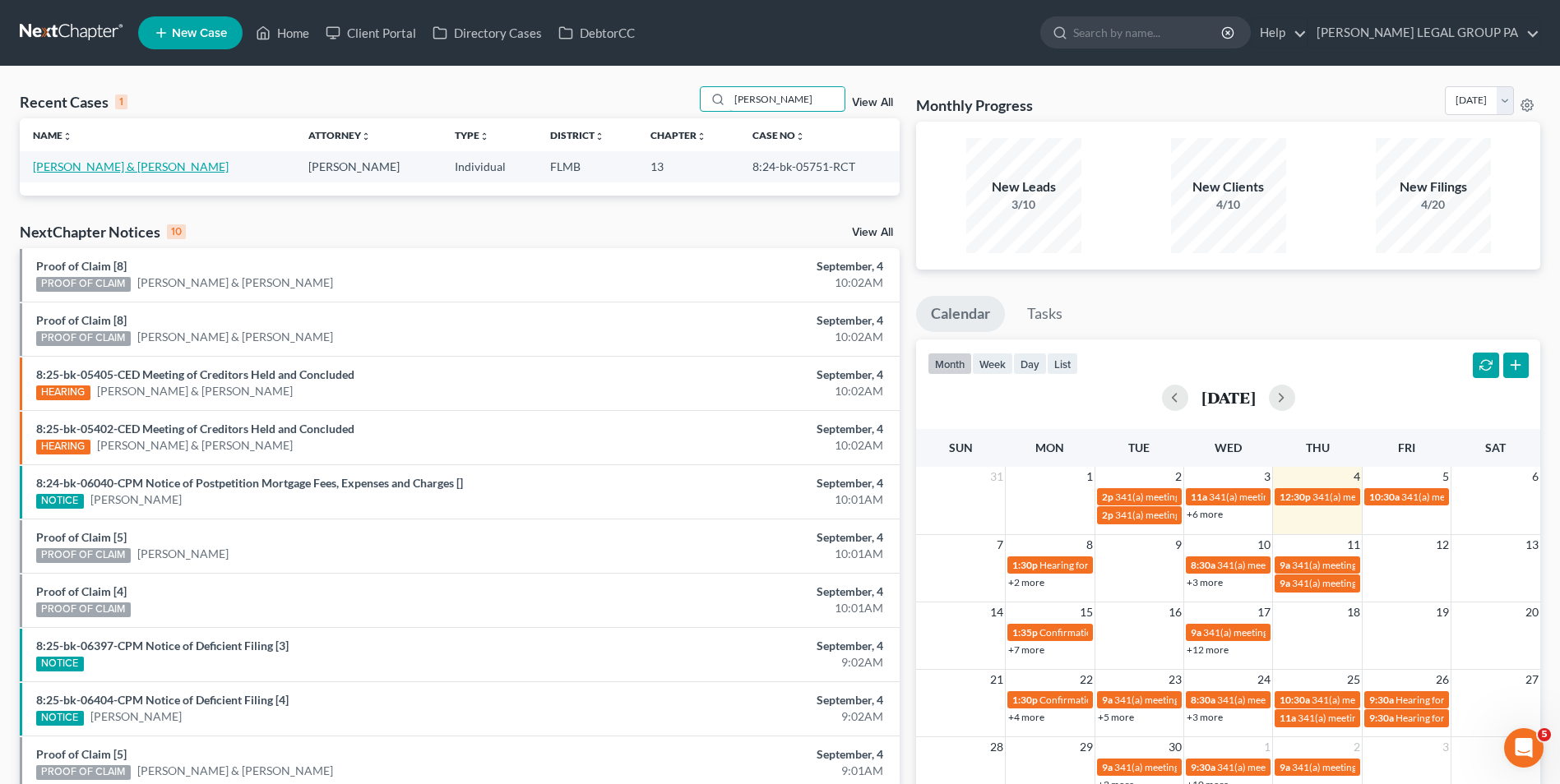
type input "[PERSON_NAME]"
click at [117, 169] on link "[PERSON_NAME] & [PERSON_NAME]" at bounding box center [131, 166] width 195 height 14
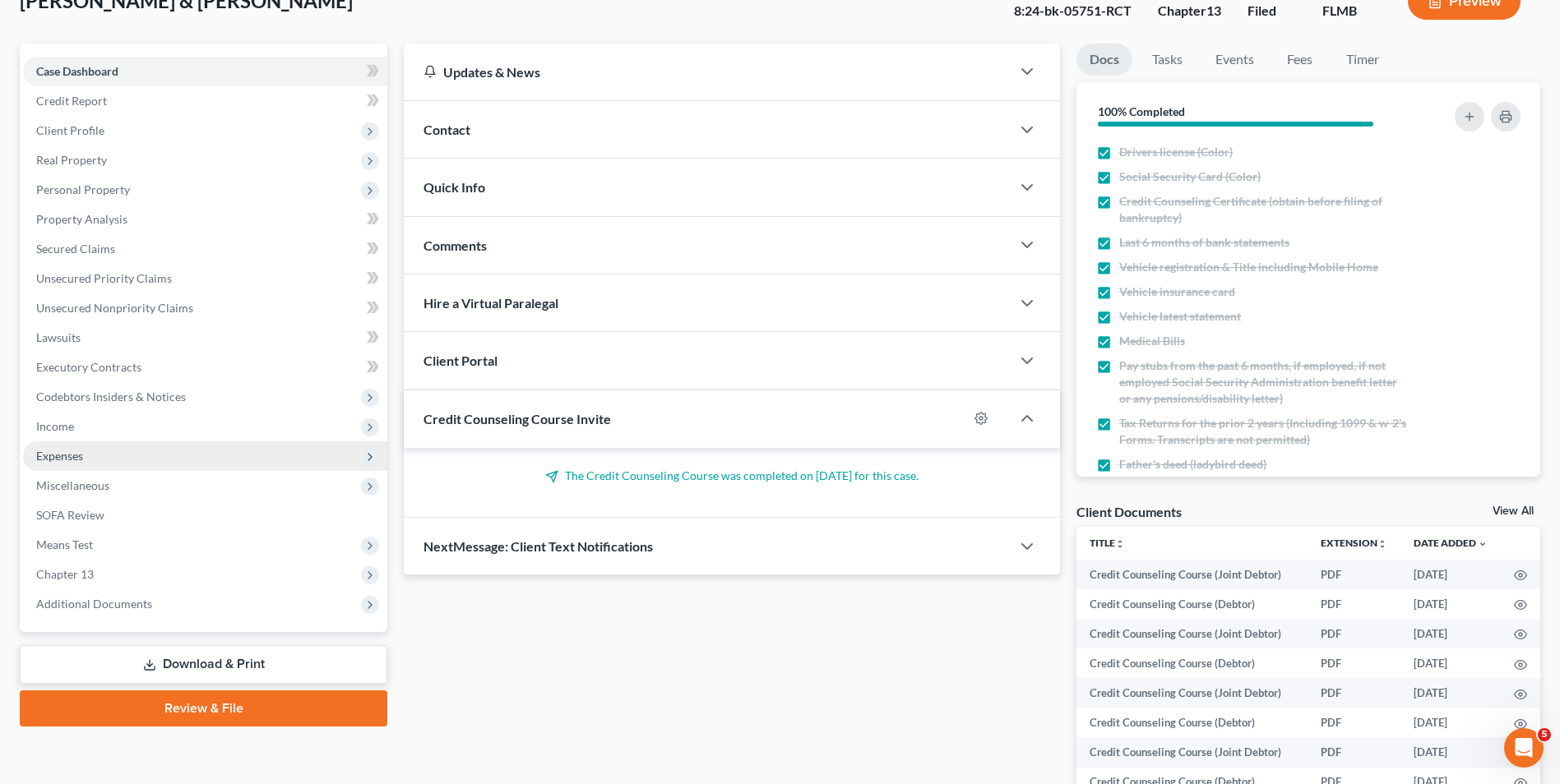
scroll to position [164, 0]
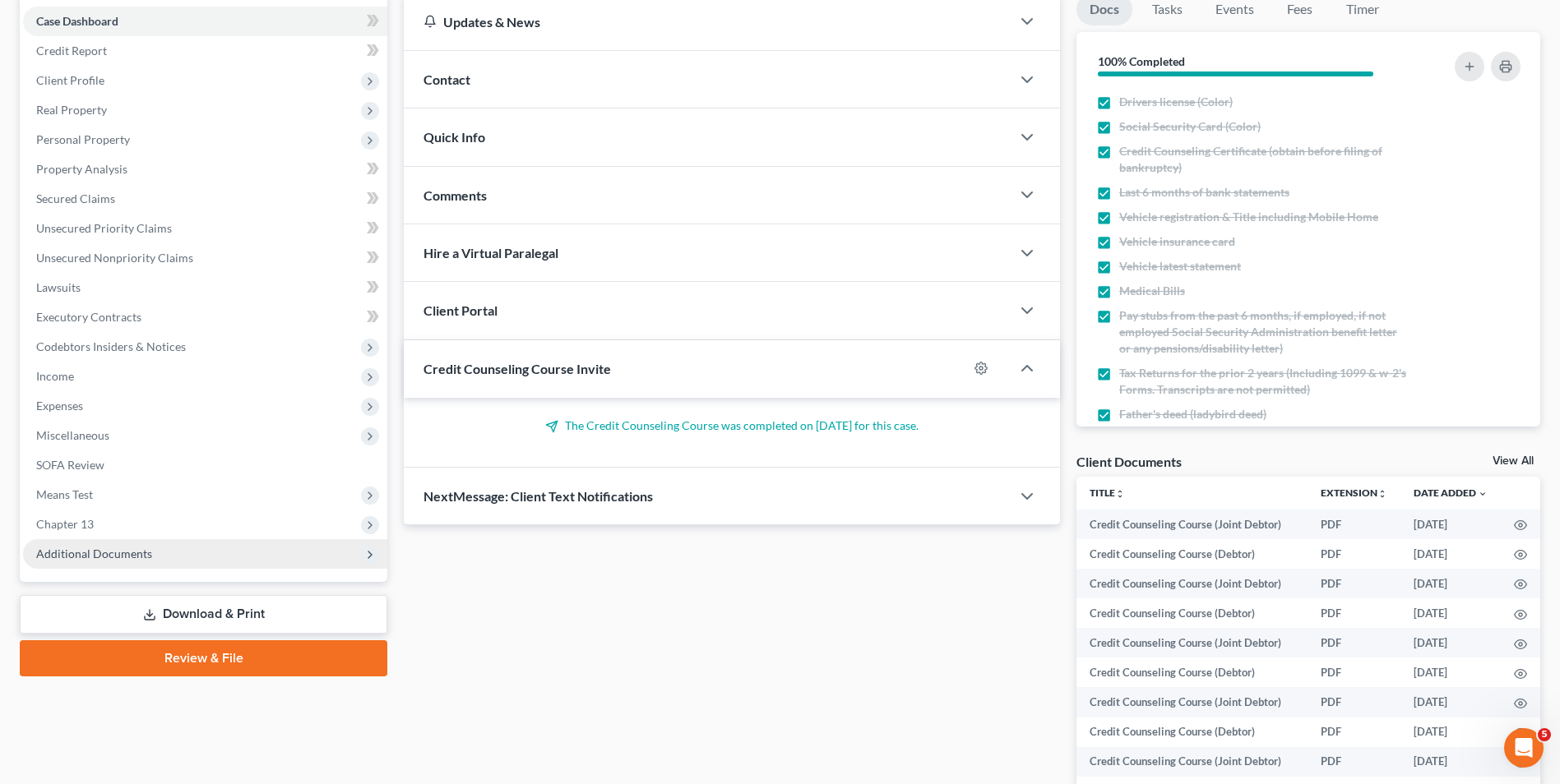
click at [149, 558] on span "Additional Documents" at bounding box center [205, 554] width 364 height 29
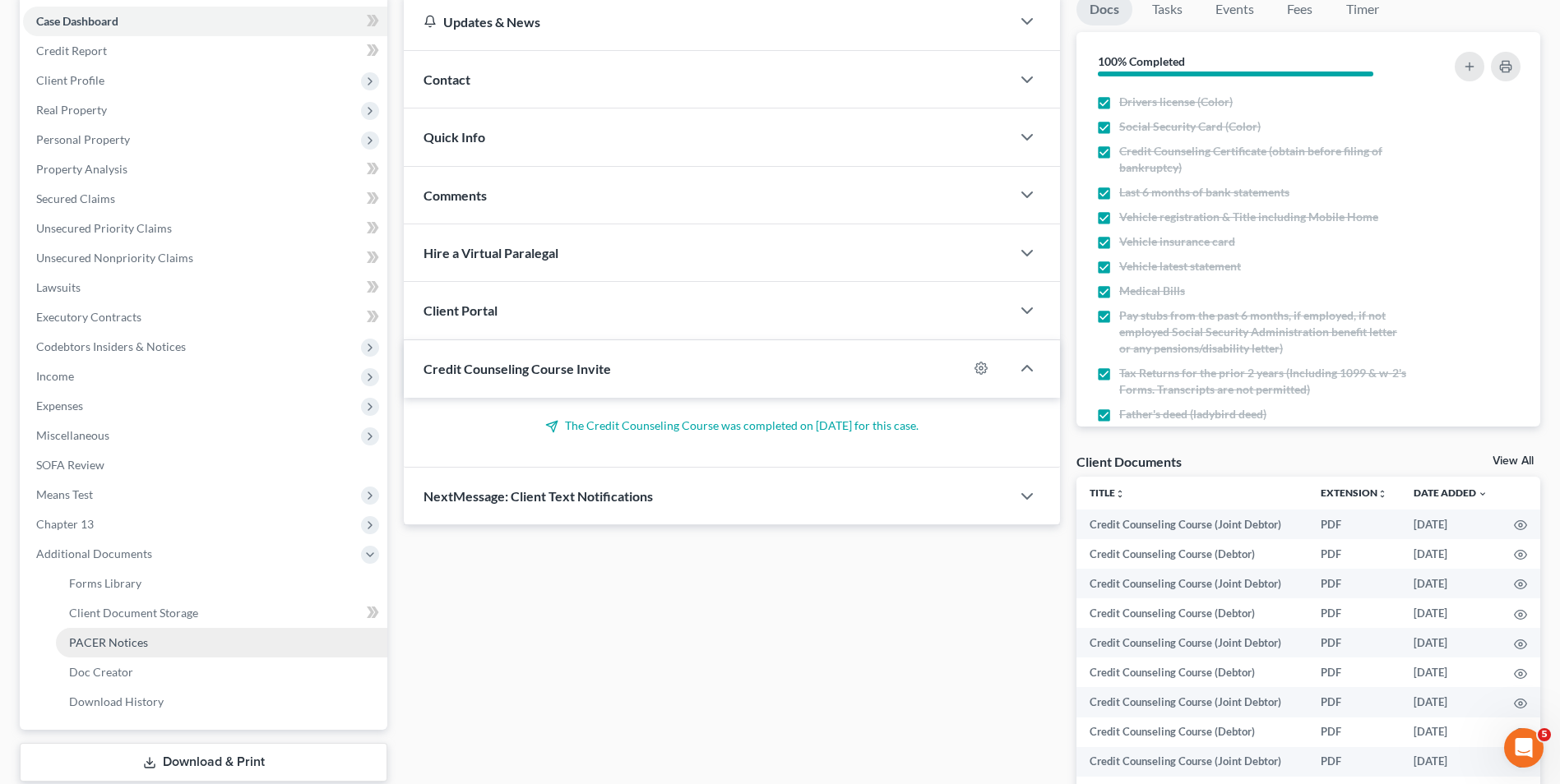
click at [170, 634] on link "PACER Notices" at bounding box center [221, 642] width 331 height 29
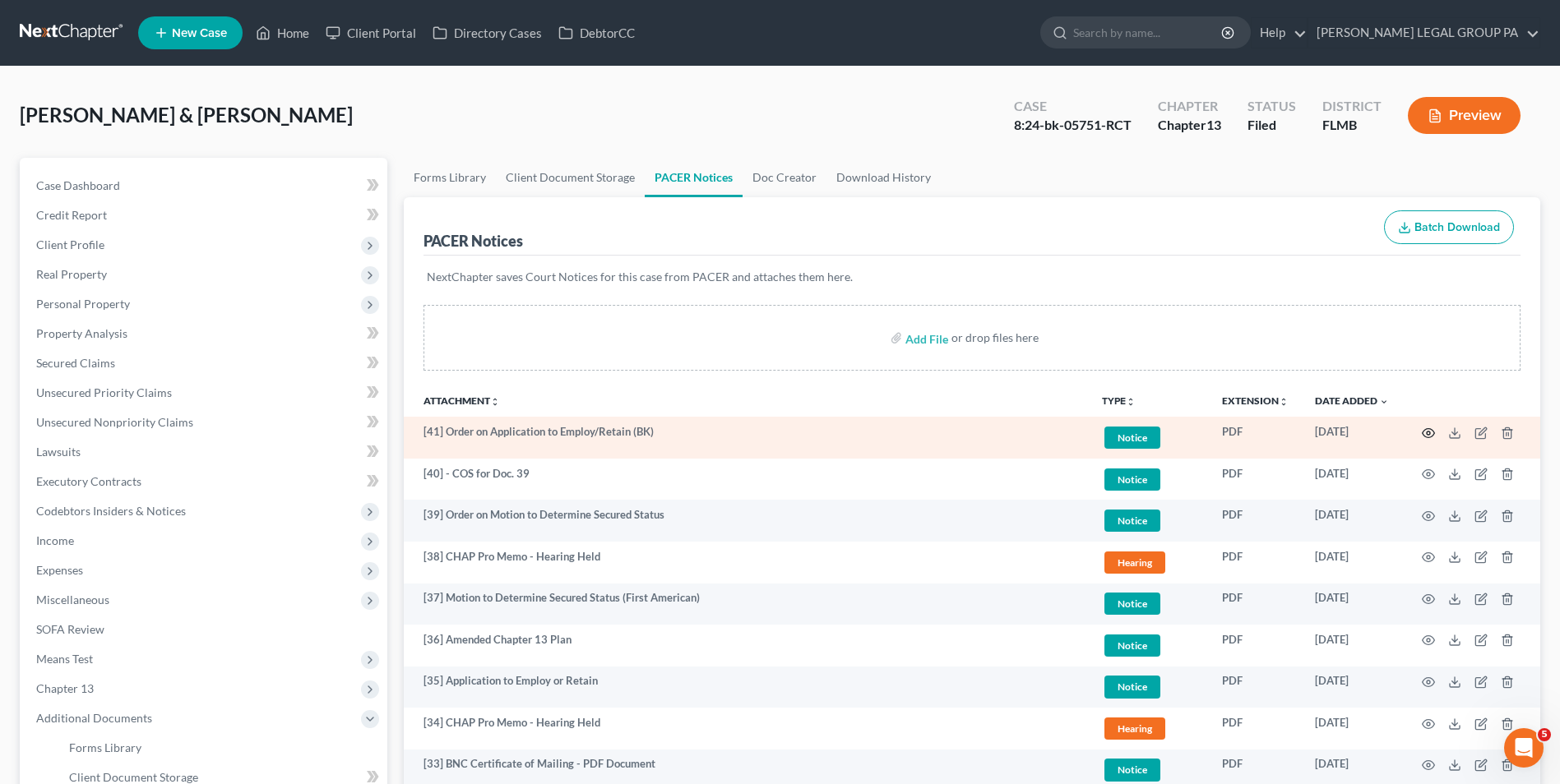
click at [1429, 434] on circle "button" at bounding box center [1428, 433] width 3 height 3
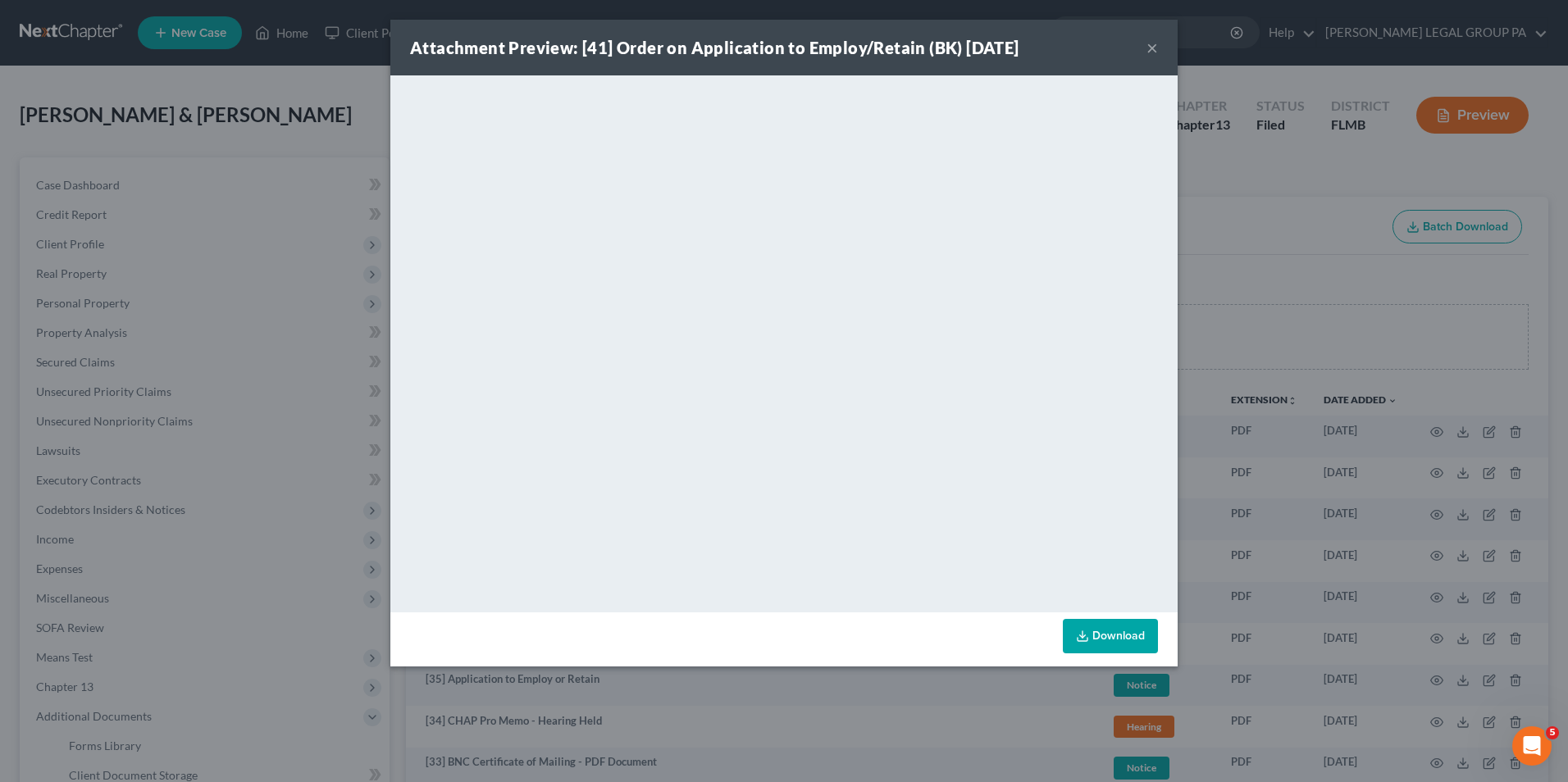
drag, startPoint x: 1155, startPoint y: 45, endPoint x: 1139, endPoint y: 83, distance: 41.2
click at [1155, 45] on button "×" at bounding box center [1152, 48] width 12 height 19
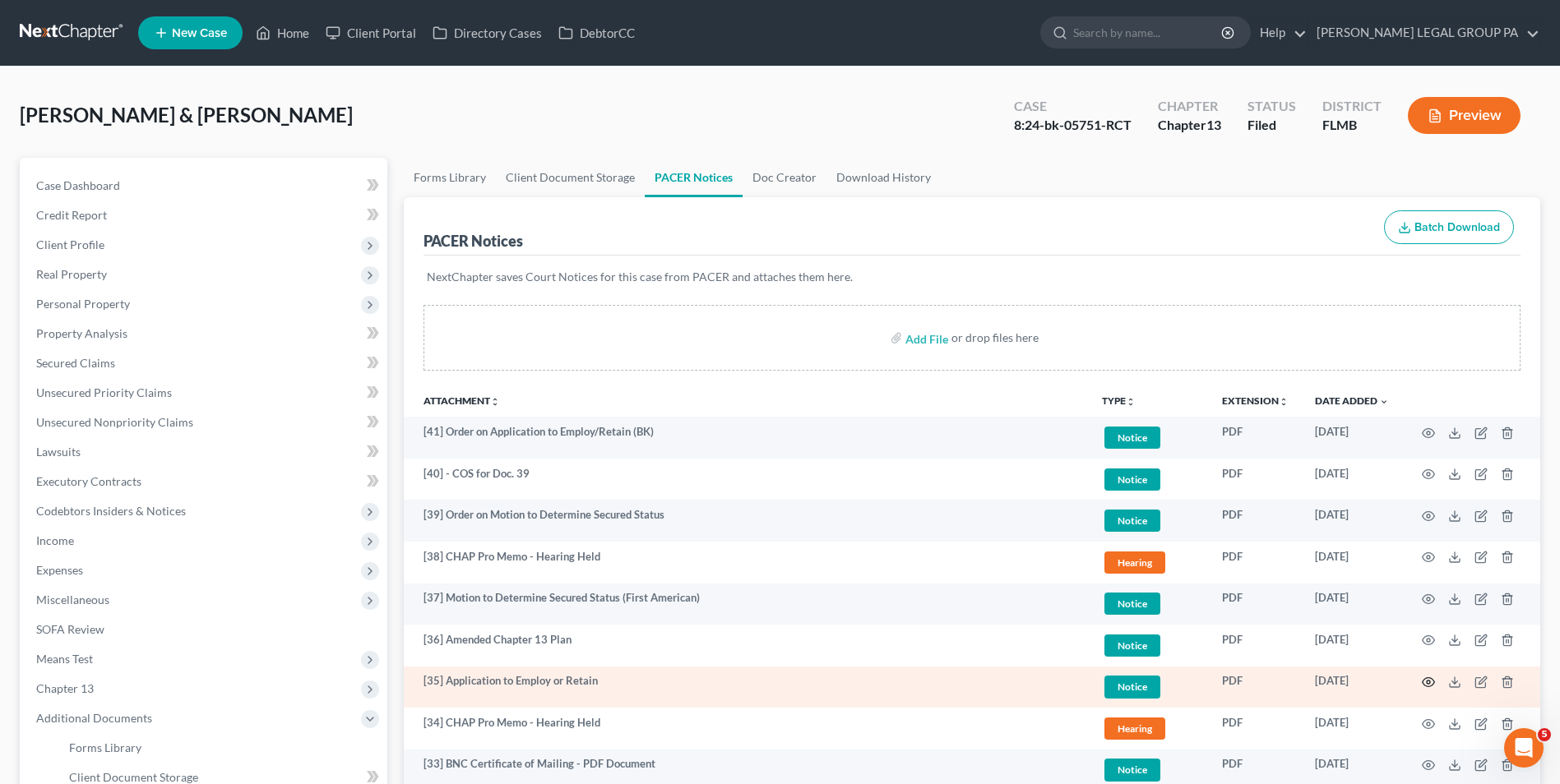
click at [1423, 680] on icon "button" at bounding box center [1428, 681] width 13 height 13
